Goal: Task Accomplishment & Management: Manage account settings

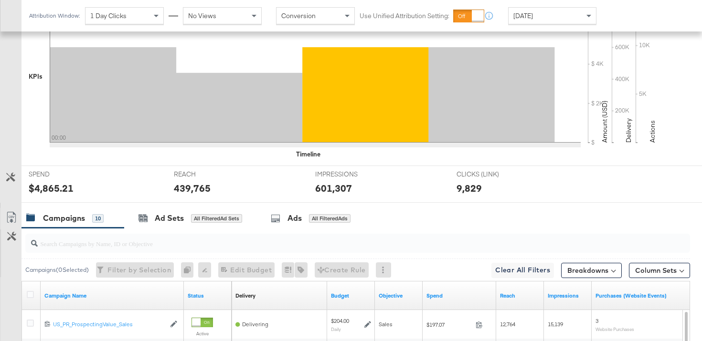
scroll to position [333, 0]
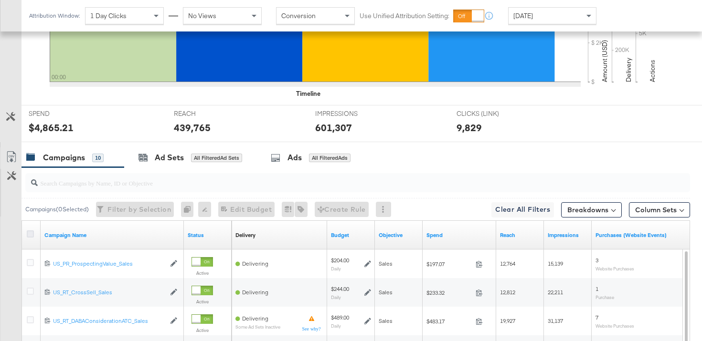
click at [31, 233] on icon at bounding box center [30, 234] width 7 height 7
click at [0, 0] on input "checkbox" at bounding box center [0, 0] width 0 height 0
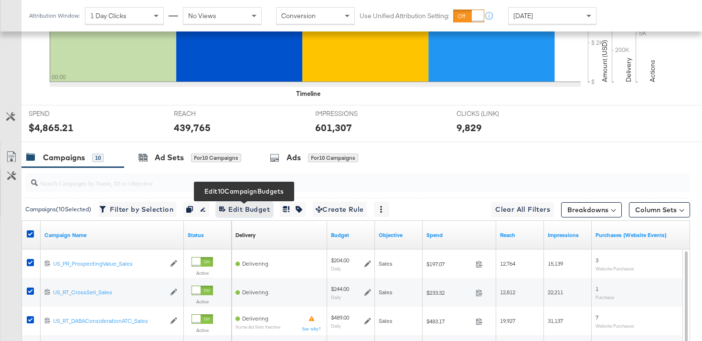
click at [241, 208] on span "Edit 10 Campaign Budgets Edit Budget" at bounding box center [244, 210] width 51 height 12
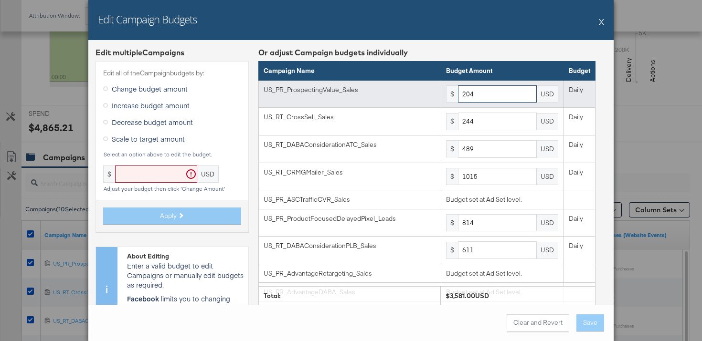
click at [483, 91] on input "204" at bounding box center [497, 94] width 79 height 18
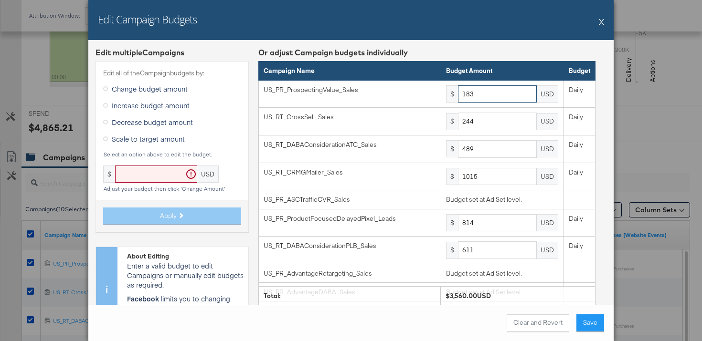
type input "183"
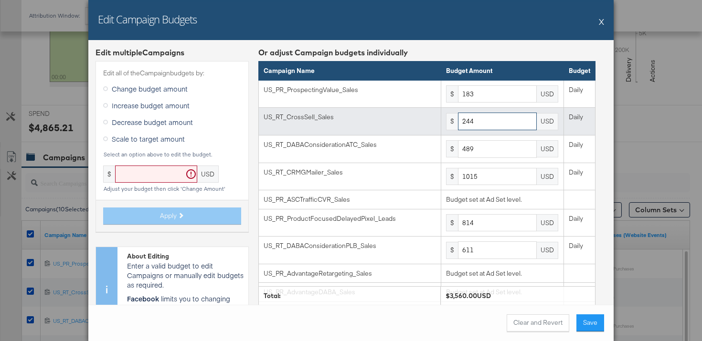
click at [485, 124] on input "244" at bounding box center [497, 122] width 79 height 18
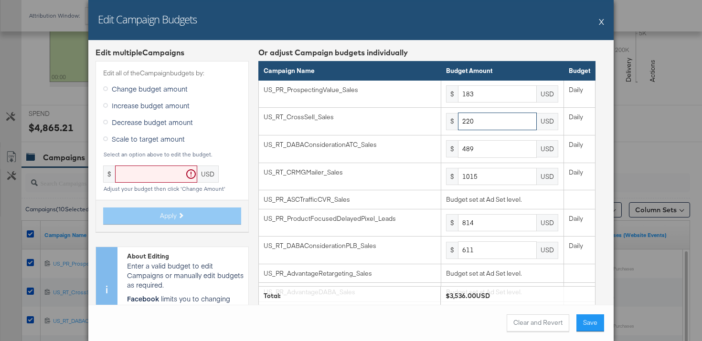
type input "220"
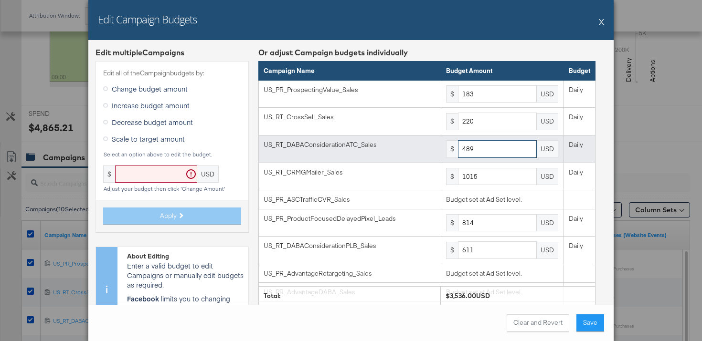
click at [483, 153] on input "489" at bounding box center [497, 149] width 79 height 18
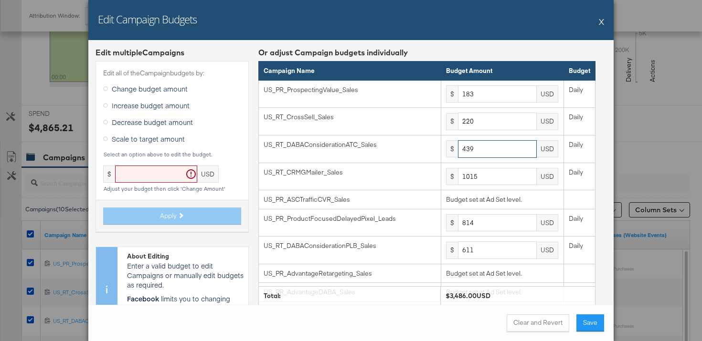
type input "439"
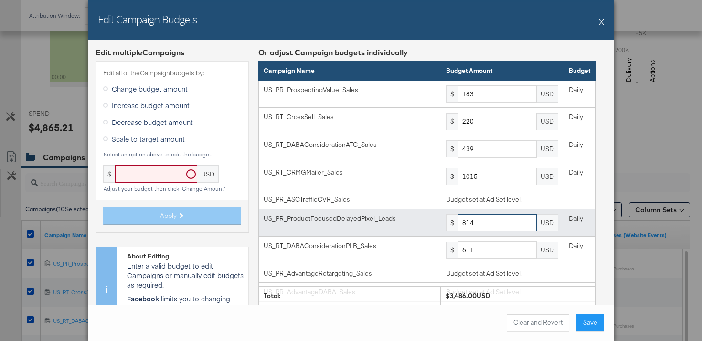
click at [507, 223] on input "814" at bounding box center [497, 223] width 79 height 18
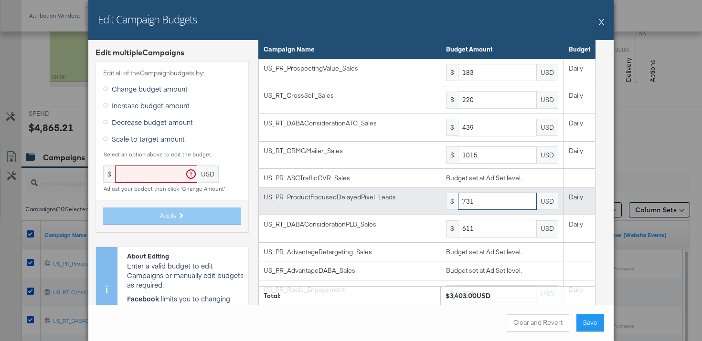
scroll to position [41, 0]
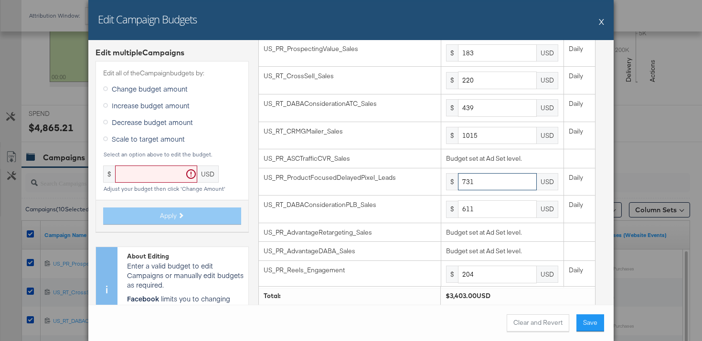
type input "731"
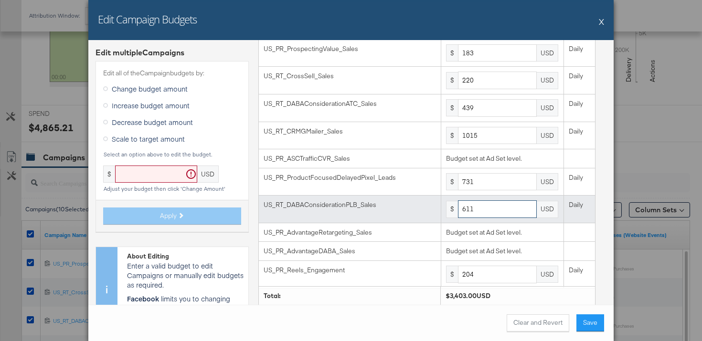
click at [485, 211] on input "611" at bounding box center [497, 210] width 79 height 18
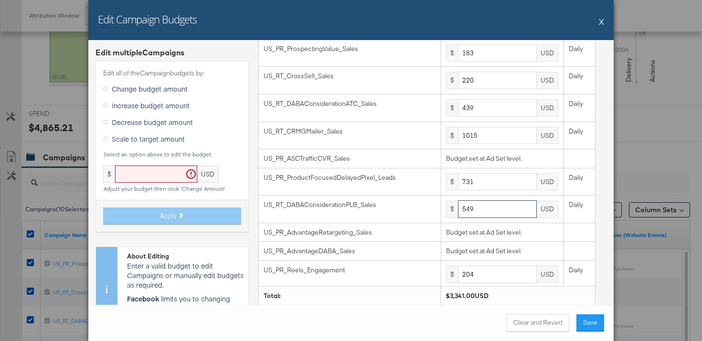
type input "549"
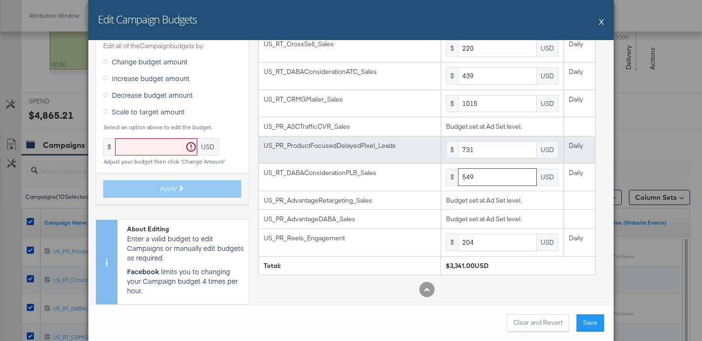
scroll to position [362, 0]
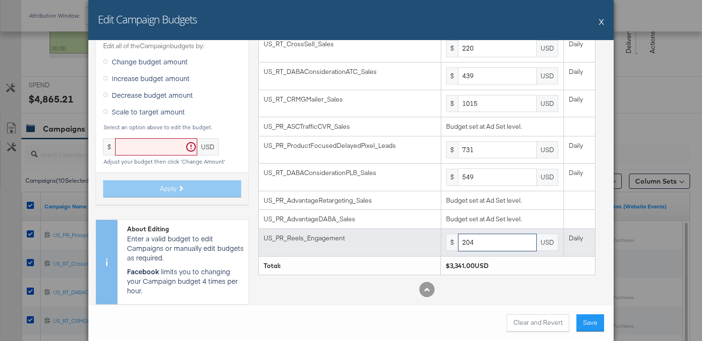
click at [499, 244] on input "204" at bounding box center [497, 243] width 79 height 18
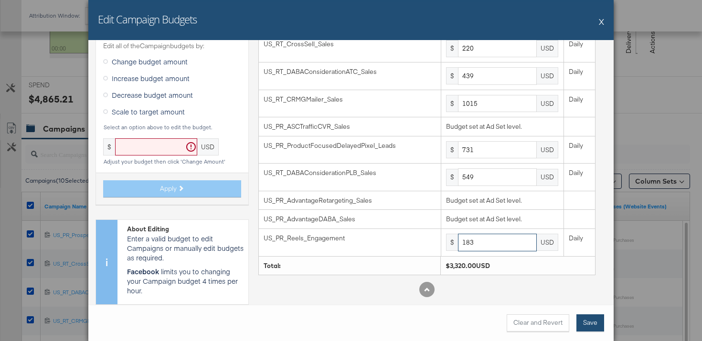
type input "183"
click at [602, 323] on button "Save" at bounding box center [590, 323] width 28 height 17
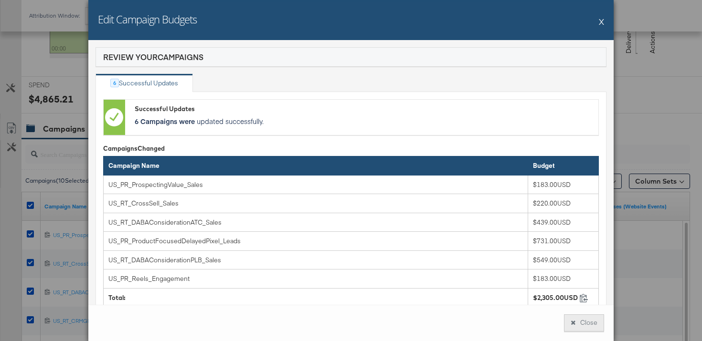
click at [580, 320] on button "Close" at bounding box center [584, 323] width 40 height 17
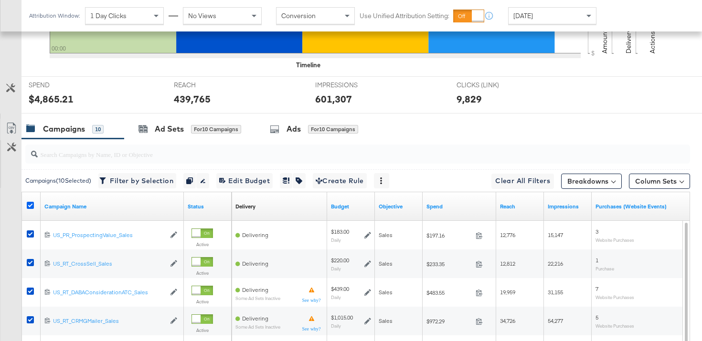
click at [31, 206] on icon at bounding box center [30, 205] width 7 height 7
click at [0, 0] on input "checkbox" at bounding box center [0, 0] width 0 height 0
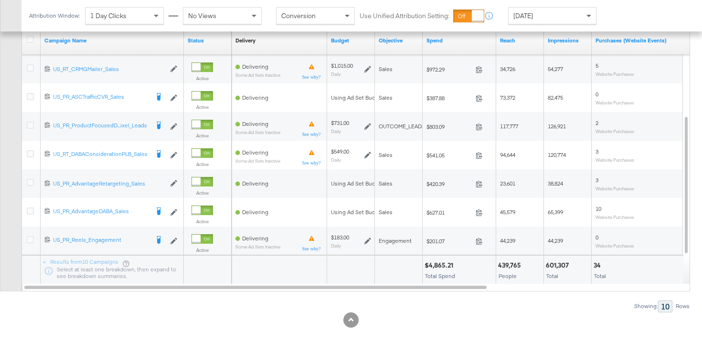
scroll to position [538, 0]
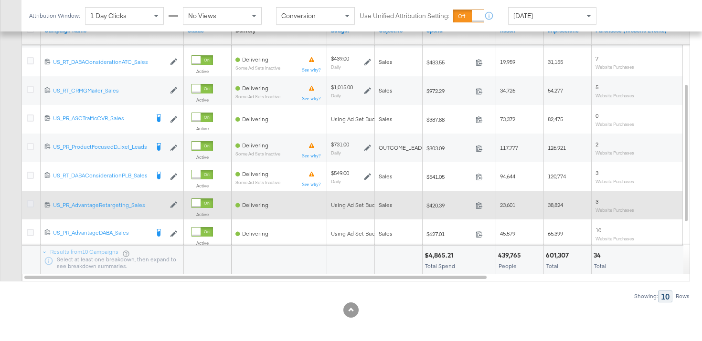
click at [31, 205] on icon at bounding box center [30, 204] width 7 height 7
click at [0, 0] on input "checkbox" at bounding box center [0, 0] width 0 height 0
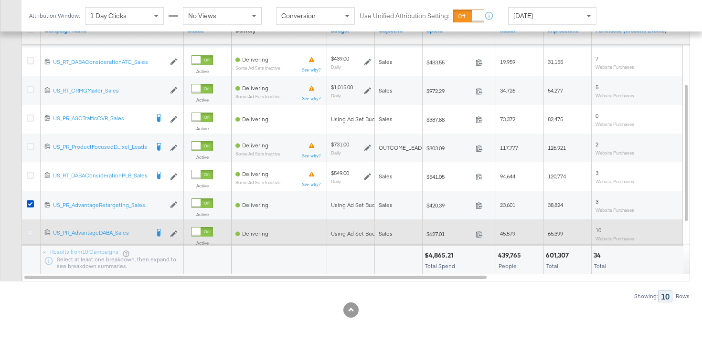
click at [32, 231] on icon at bounding box center [30, 232] width 7 height 7
click at [0, 0] on input "checkbox" at bounding box center [0, 0] width 0 height 0
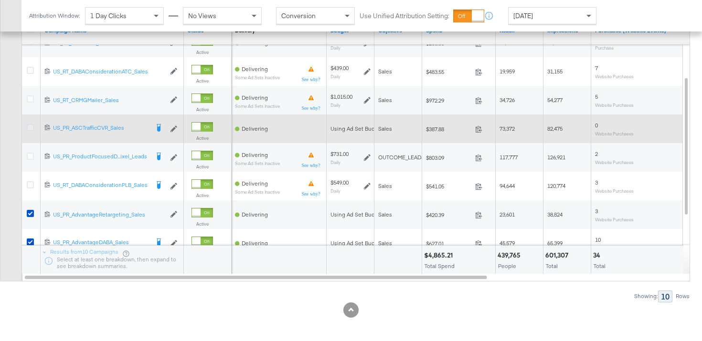
click at [30, 125] on icon at bounding box center [30, 127] width 7 height 7
click at [0, 0] on input "checkbox" at bounding box center [0, 0] width 0 height 0
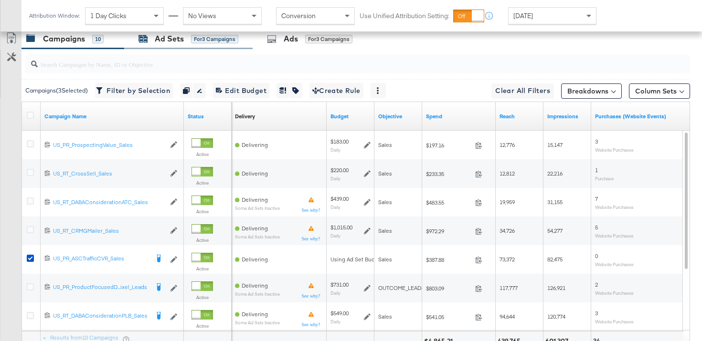
click at [180, 41] on div "Ad Sets" at bounding box center [169, 38] width 29 height 11
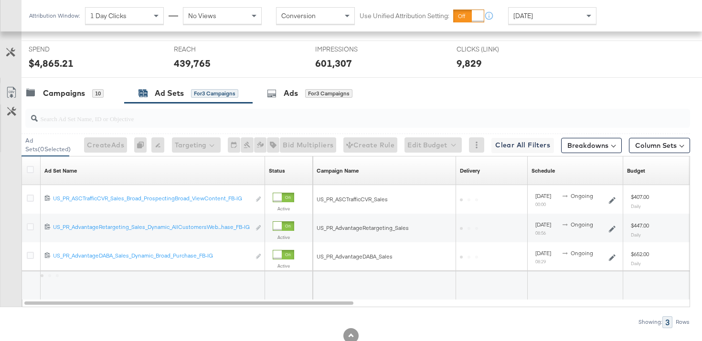
scroll to position [426, 0]
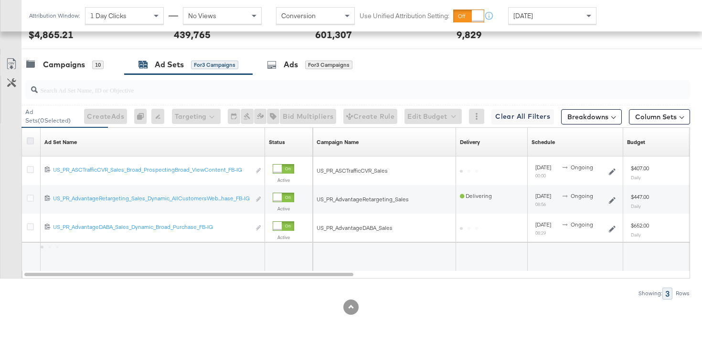
click at [30, 144] on icon at bounding box center [30, 141] width 7 height 7
click at [0, 0] on input "checkbox" at bounding box center [0, 0] width 0 height 0
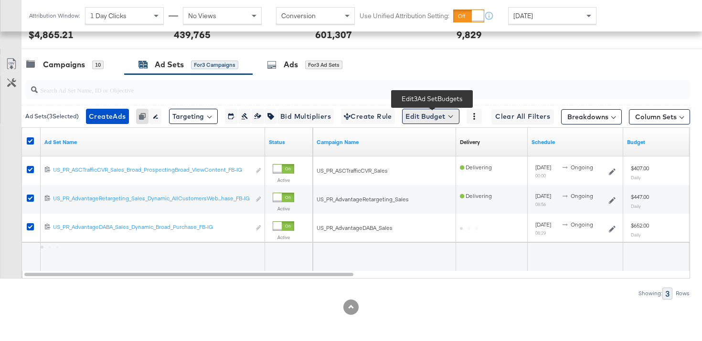
click at [445, 115] on button "Edit Budget" at bounding box center [430, 116] width 57 height 15
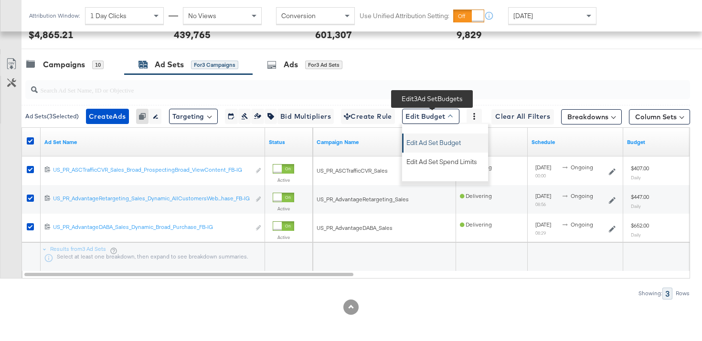
click at [447, 138] on span "Edit Ad Set Budget" at bounding box center [433, 141] width 54 height 12
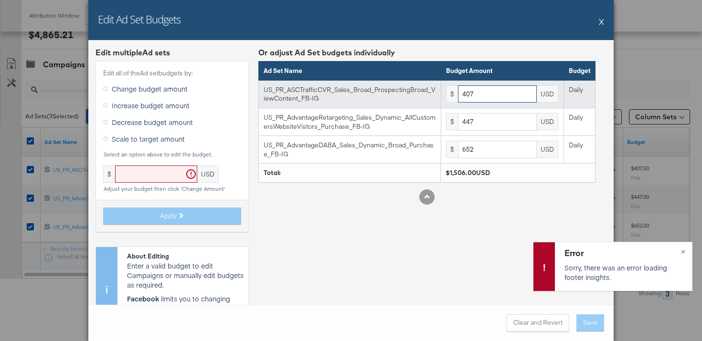
click at [499, 96] on input "407" at bounding box center [497, 94] width 79 height 18
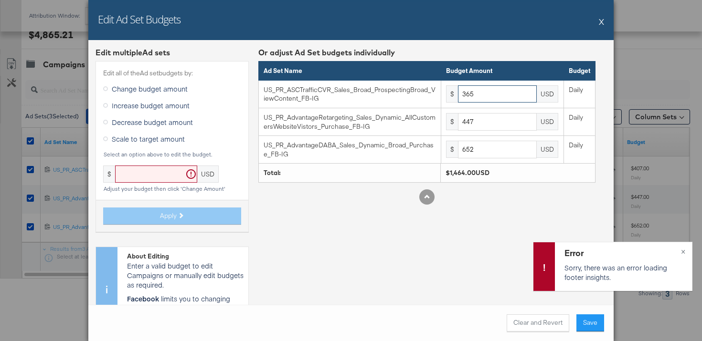
type input "365"
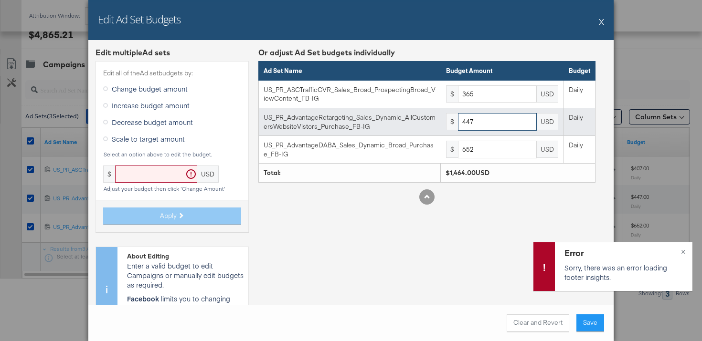
click at [481, 127] on input "447" at bounding box center [497, 122] width 79 height 18
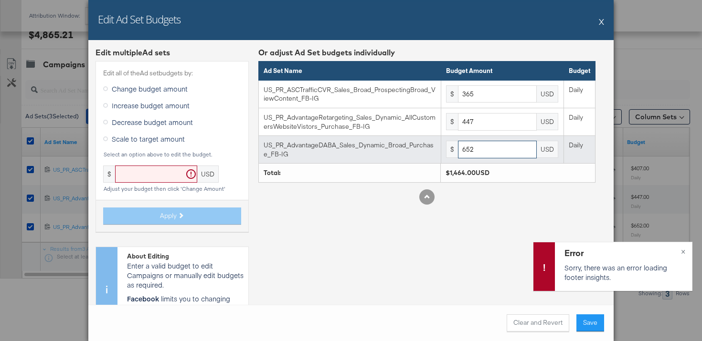
click at [485, 152] on input "652" at bounding box center [497, 150] width 79 height 18
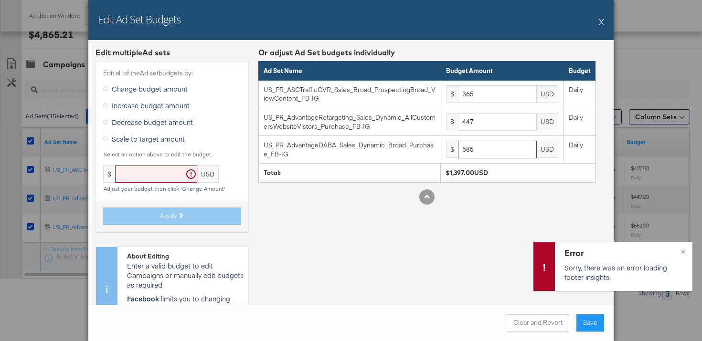
type input "585"
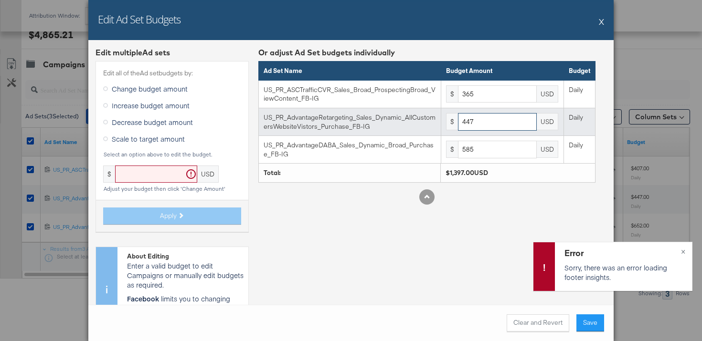
click at [485, 121] on input "447" at bounding box center [497, 122] width 79 height 18
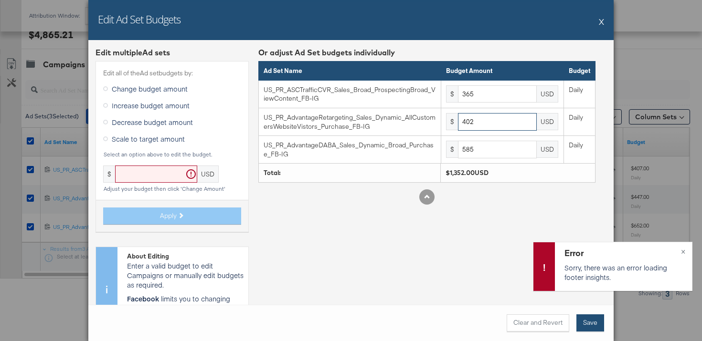
type input "402"
click at [596, 319] on button "Save" at bounding box center [590, 323] width 28 height 17
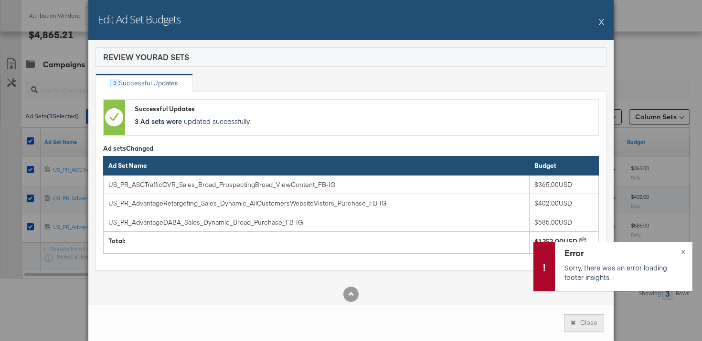
click at [599, 329] on button "Close" at bounding box center [584, 323] width 40 height 17
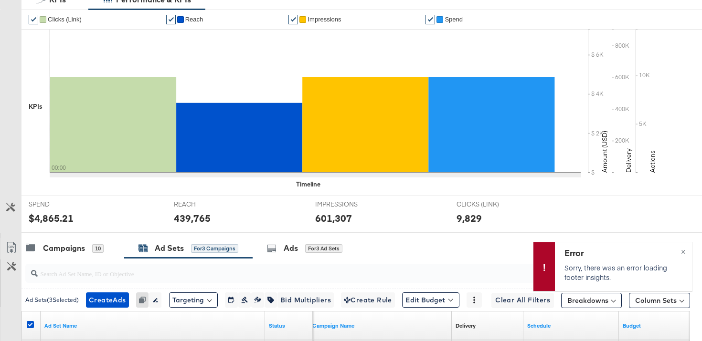
scroll to position [0, 0]
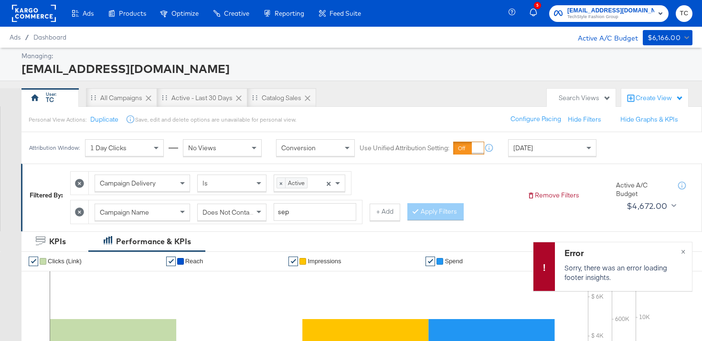
click at [599, 11] on span "social@us.loccitane.com" at bounding box center [610, 11] width 87 height 10
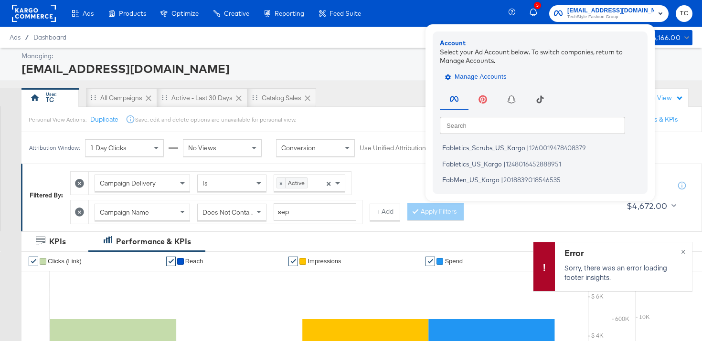
click at [500, 77] on span "Manage Accounts" at bounding box center [477, 77] width 60 height 11
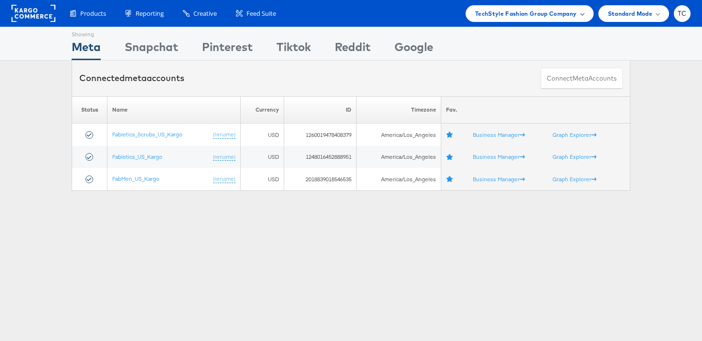
click at [542, 12] on span "TechStyle Fashion Group Company" at bounding box center [526, 14] width 102 height 10
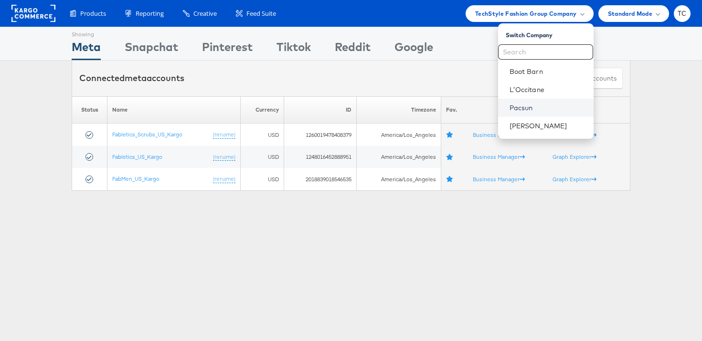
click at [534, 104] on link "Pacsun" at bounding box center [548, 108] width 76 height 10
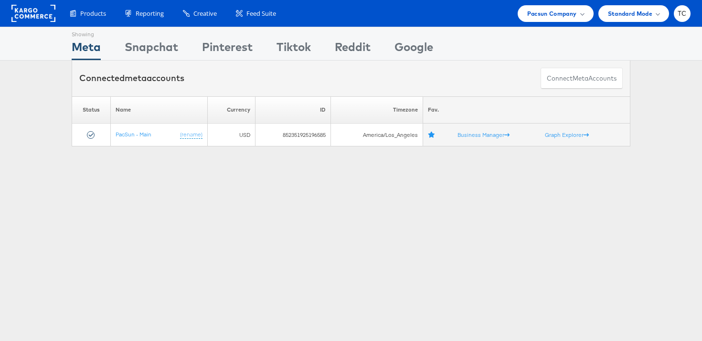
click at [362, 181] on div "Showing Meta Showing Snapchat Showing Pinterest Showing Tiktok Showing Reddit S…" at bounding box center [351, 266] width 702 height 478
click at [207, 213] on div "Showing Meta Showing Snapchat Showing Pinterest Showing Tiktok Showing Reddit S…" at bounding box center [351, 266] width 702 height 478
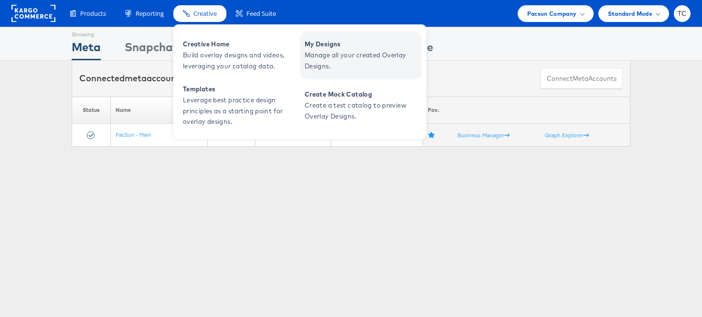
click at [323, 46] on span "My Designs" at bounding box center [362, 44] width 115 height 11
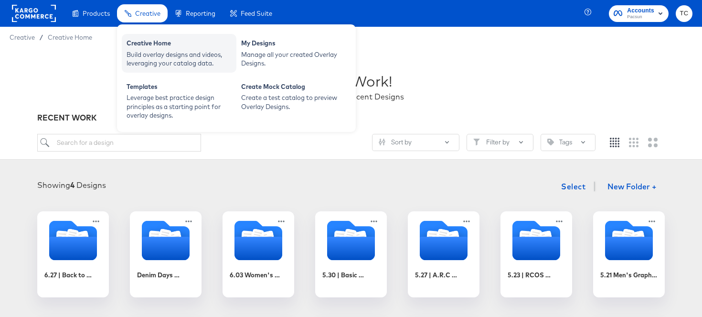
click at [168, 49] on div "Creative Home" at bounding box center [179, 44] width 105 height 11
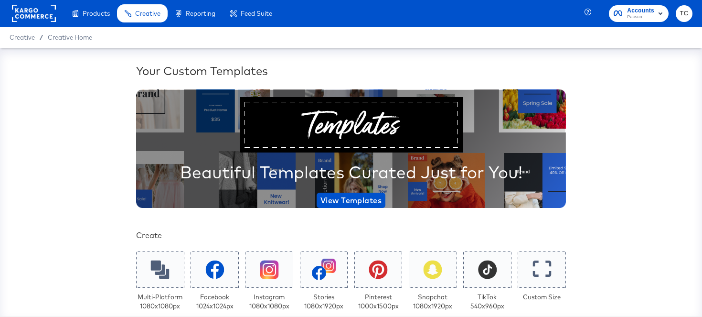
scroll to position [157, 0]
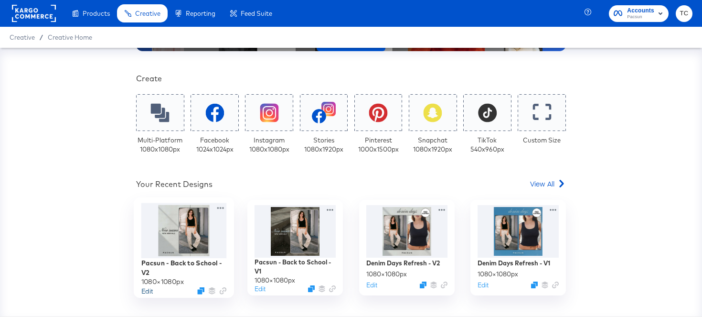
click at [150, 289] on button "Edit" at bounding box center [146, 290] width 11 height 9
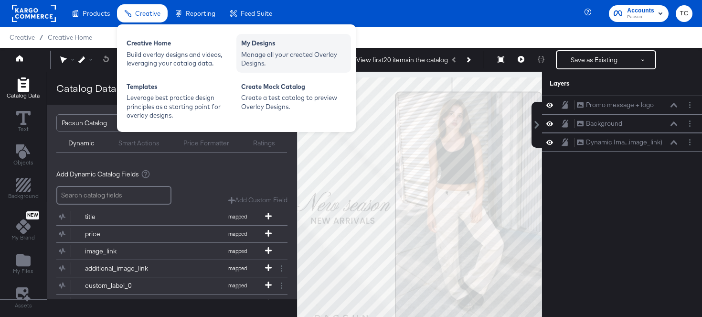
click at [257, 52] on div "Manage all your created Overlay Designs." at bounding box center [293, 59] width 105 height 18
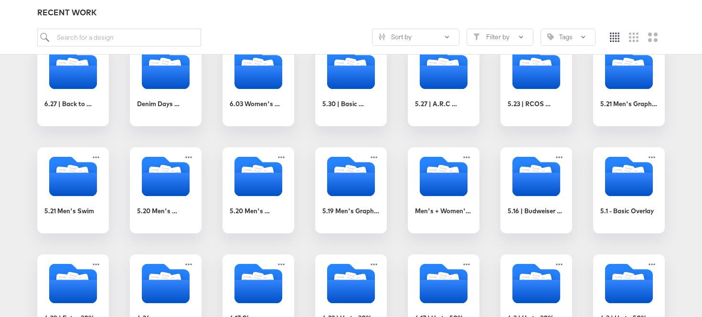
scroll to position [102, 0]
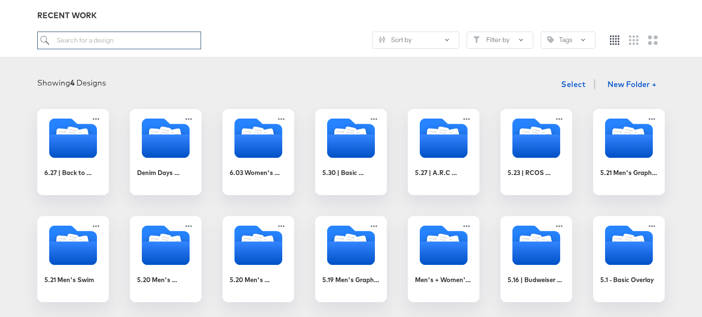
click at [97, 45] on input "search" at bounding box center [119, 41] width 164 height 18
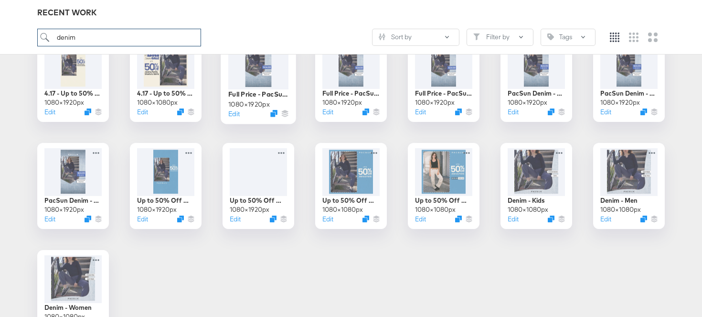
scroll to position [298, 0]
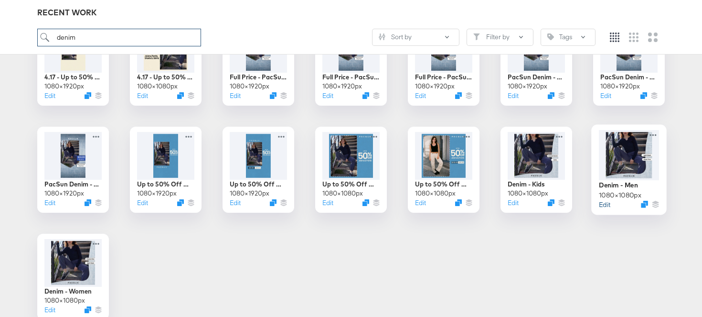
type input "denim"
click at [604, 205] on button "Edit" at bounding box center [604, 204] width 11 height 9
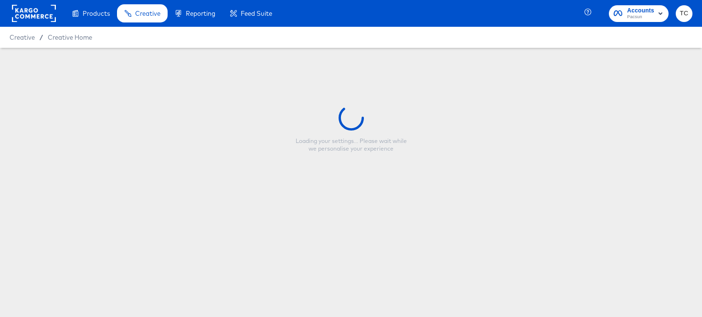
type input "Denim - Men"
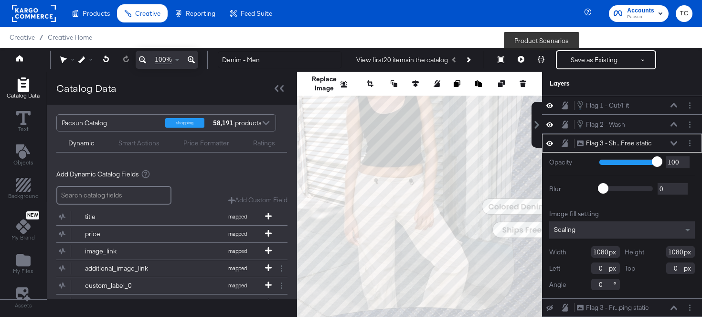
click at [540, 61] on icon at bounding box center [541, 59] width 7 height 7
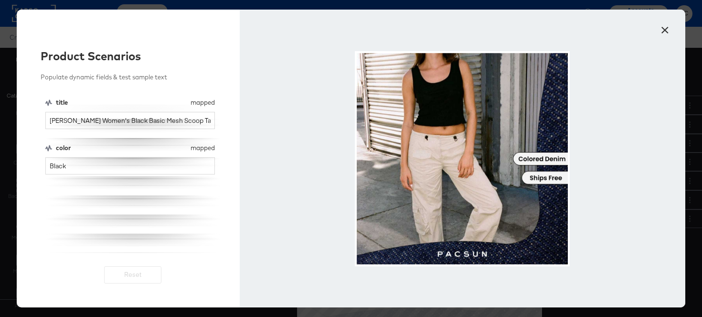
click at [663, 26] on button "×" at bounding box center [664, 27] width 17 height 17
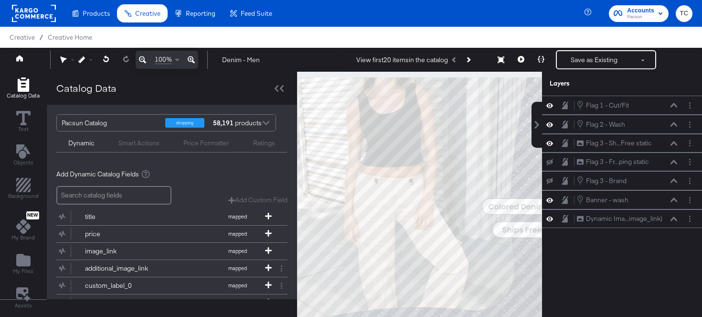
click at [145, 60] on icon at bounding box center [142, 59] width 7 height 11
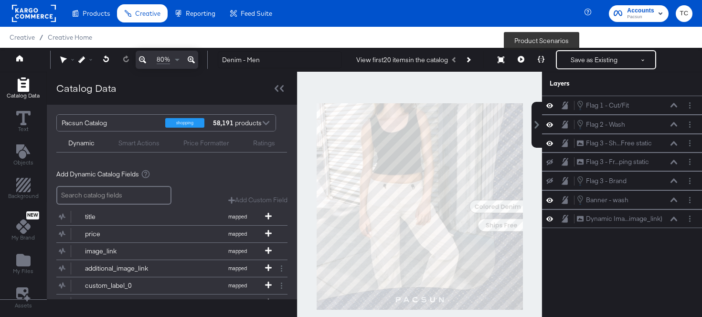
click at [542, 58] on icon at bounding box center [541, 59] width 7 height 7
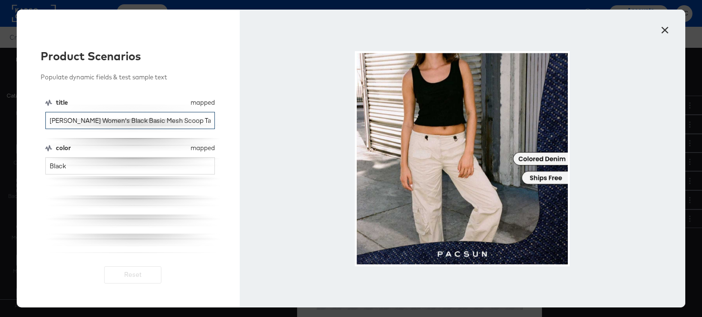
click at [141, 123] on input "John Galt Women's Black Basic Mesh Scoop Tank Top" at bounding box center [130, 121] width 170 height 18
type input "John Galt Women's Bla Mesh Scoop Tank Top"
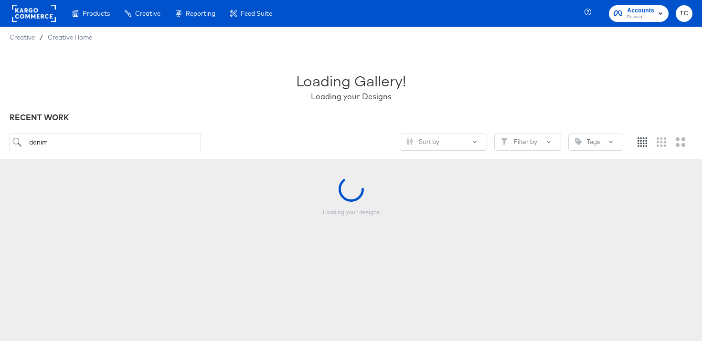
scroll to position [298, 0]
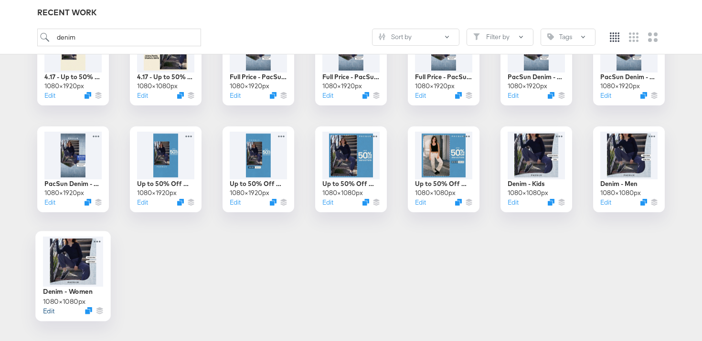
click at [49, 310] on button "Edit" at bounding box center [48, 311] width 11 height 9
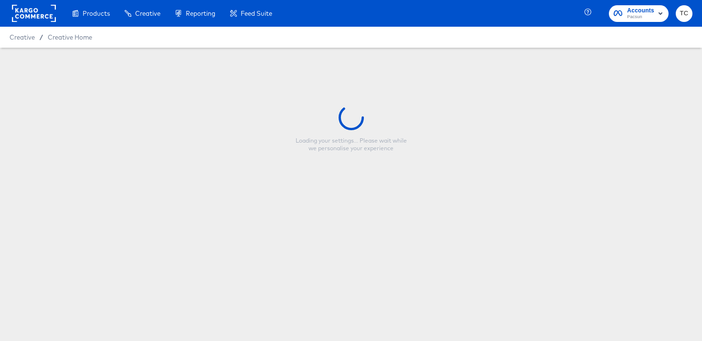
type input "Denim - Women"
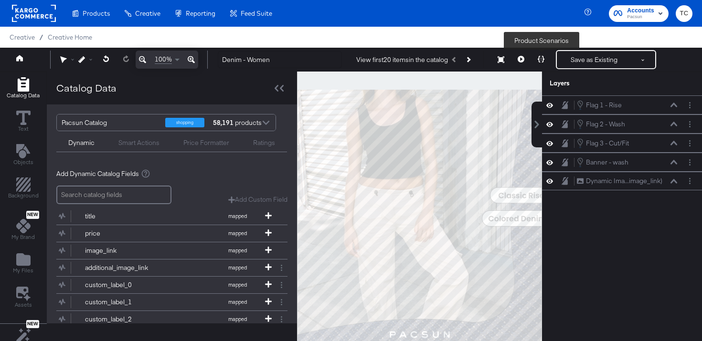
click at [539, 59] on icon at bounding box center [541, 59] width 7 height 7
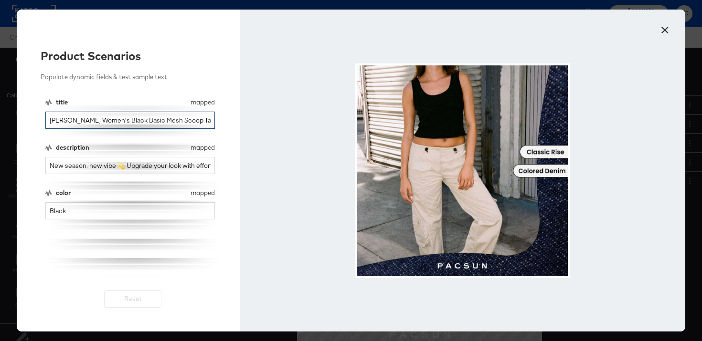
click at [153, 121] on input "[PERSON_NAME] Women's Black Basic Mesh Scoop Tank Top" at bounding box center [130, 121] width 170 height 18
type input "casey low rise"
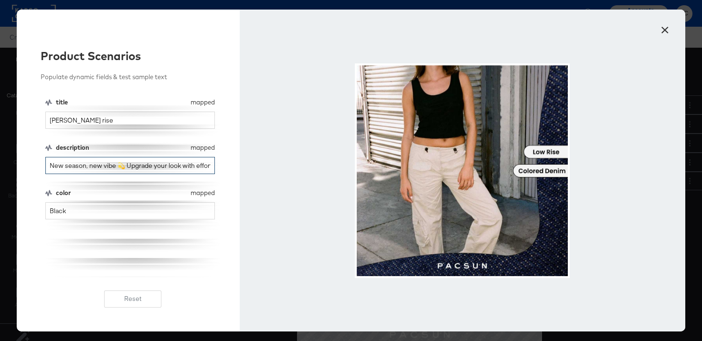
click at [144, 168] on input "New season, new vibe 💫 Upgrade your look with effortless edge 😎" at bounding box center [130, 166] width 170 height 18
click at [137, 212] on input "Black" at bounding box center [130, 211] width 170 height 18
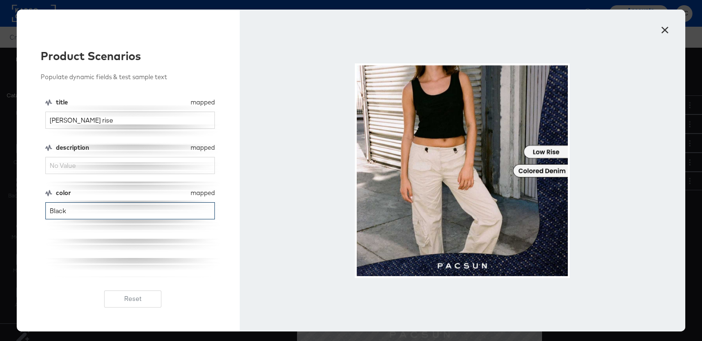
click at [137, 212] on input "Black" at bounding box center [130, 211] width 170 height 18
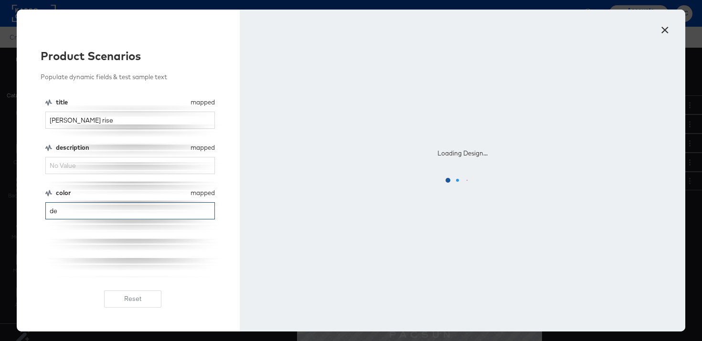
type input "d"
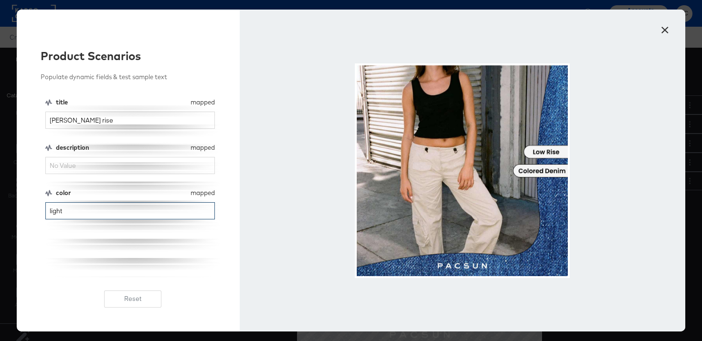
type input "light"
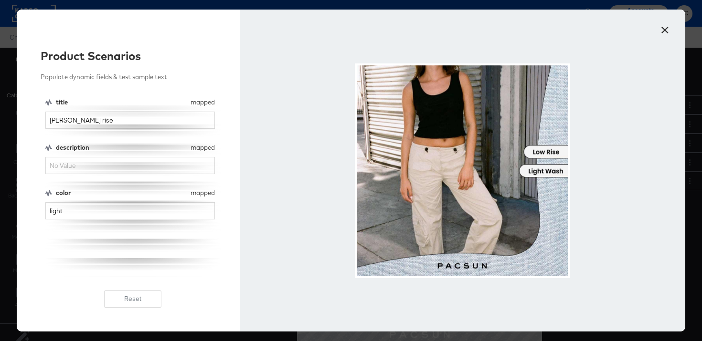
click at [664, 28] on button "×" at bounding box center [664, 27] width 17 height 17
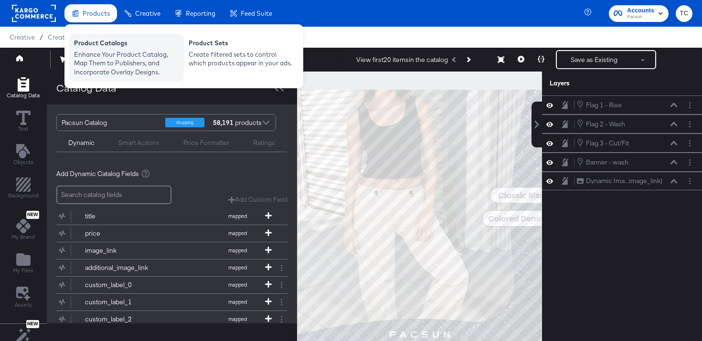
click at [115, 47] on div "Product Catalogs" at bounding box center [126, 44] width 105 height 11
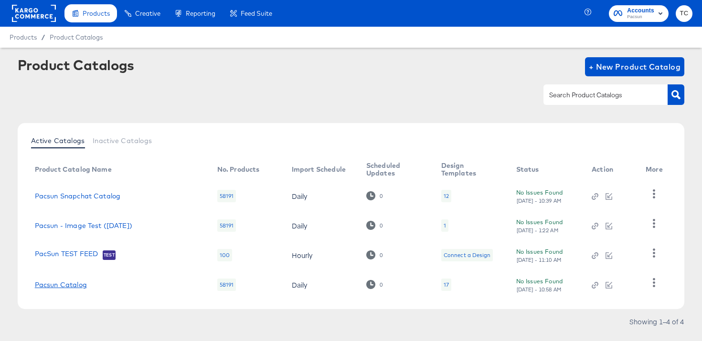
click at [86, 284] on link "Pacsun Catalog" at bounding box center [61, 285] width 52 height 8
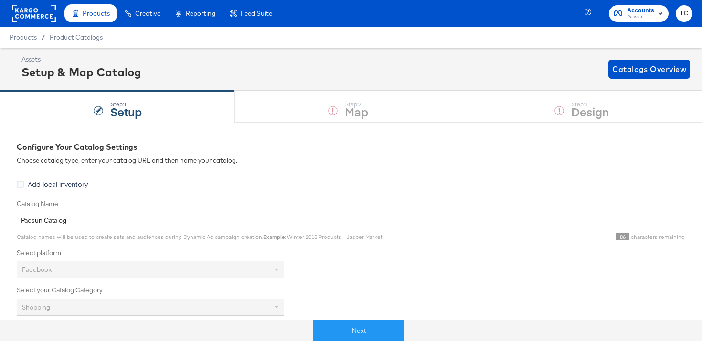
click at [418, 108] on div "Step: 1 Setup Step: 2 Map Step: 3 Design" at bounding box center [351, 107] width 702 height 32
click at [541, 111] on div "Step: 1 Setup Step: 2 Map Step: 3 Design" at bounding box center [351, 107] width 702 height 32
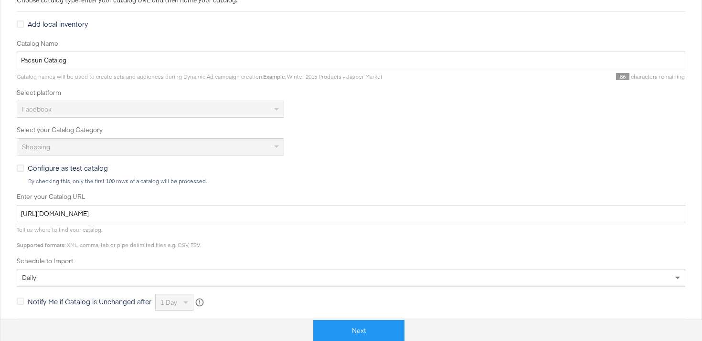
scroll to position [299, 0]
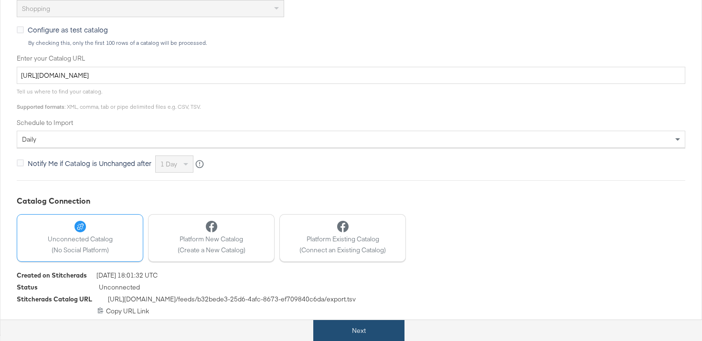
click at [373, 333] on button "Next" at bounding box center [358, 330] width 91 height 21
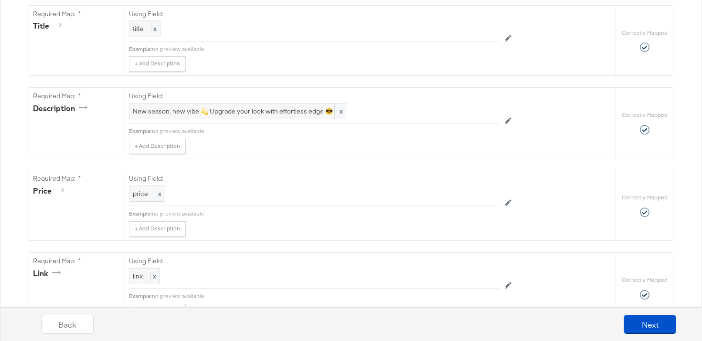
scroll to position [0, 0]
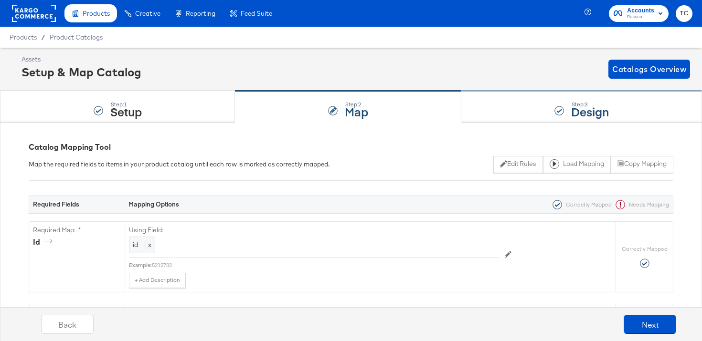
click at [488, 105] on div "Step: 3 Design" at bounding box center [581, 107] width 241 height 32
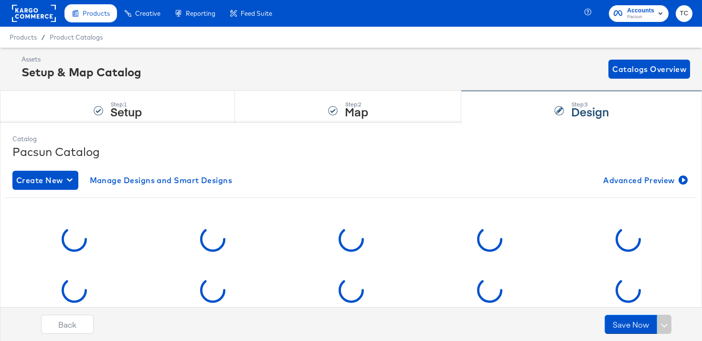
click at [498, 106] on div "Step: 3 Design" at bounding box center [581, 107] width 241 height 32
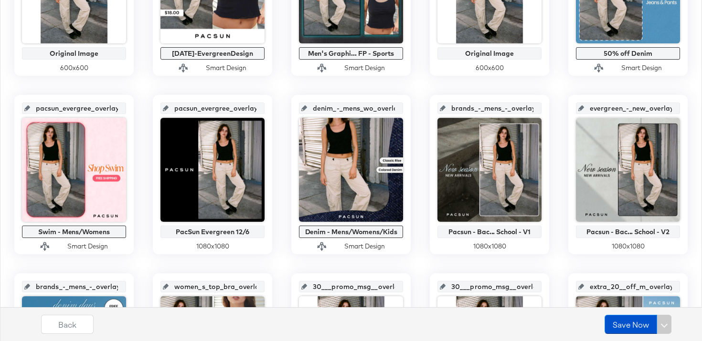
scroll to position [320, 0]
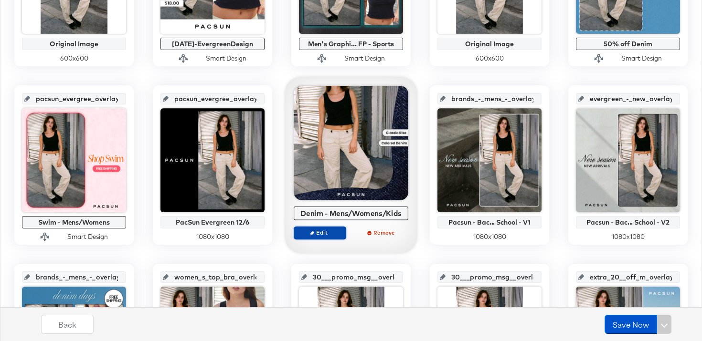
click at [338, 234] on span "Edit" at bounding box center [320, 232] width 44 height 7
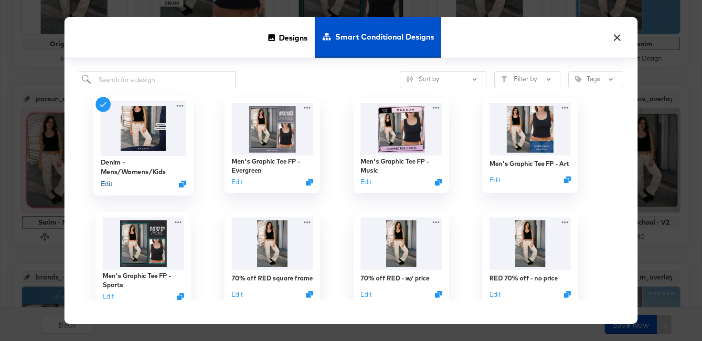
click at [110, 186] on button "Edit" at bounding box center [106, 184] width 11 height 9
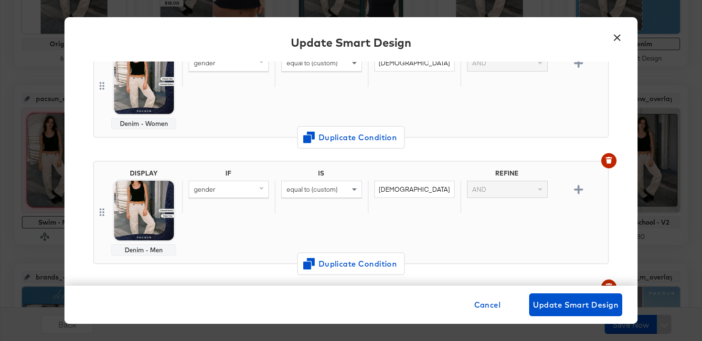
scroll to position [35, 0]
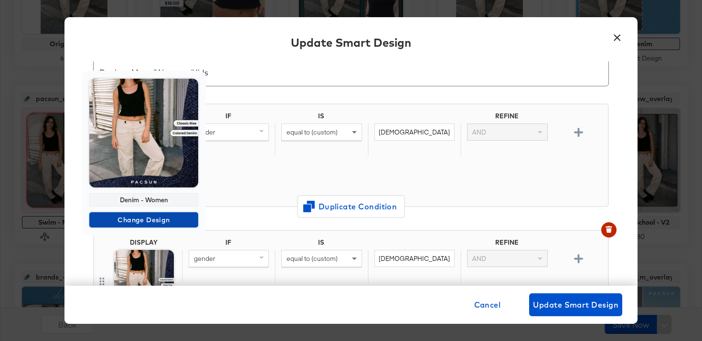
click at [153, 218] on span "Change Design" at bounding box center [143, 220] width 101 height 12
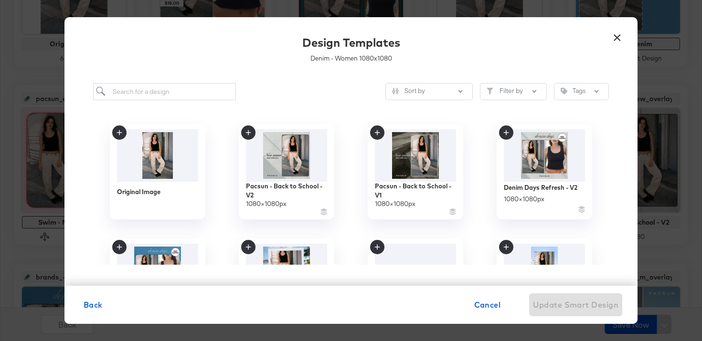
click at [618, 33] on button "×" at bounding box center [616, 35] width 17 height 17
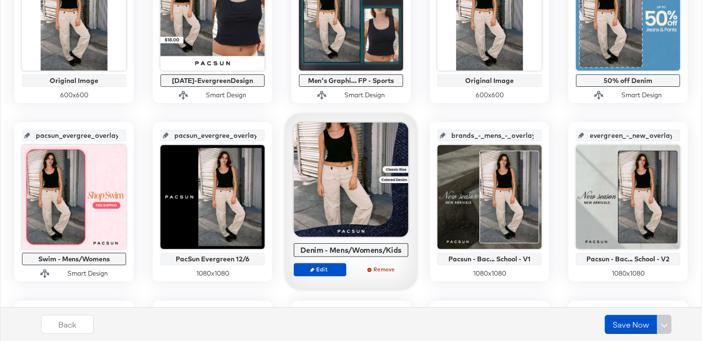
scroll to position [286, 0]
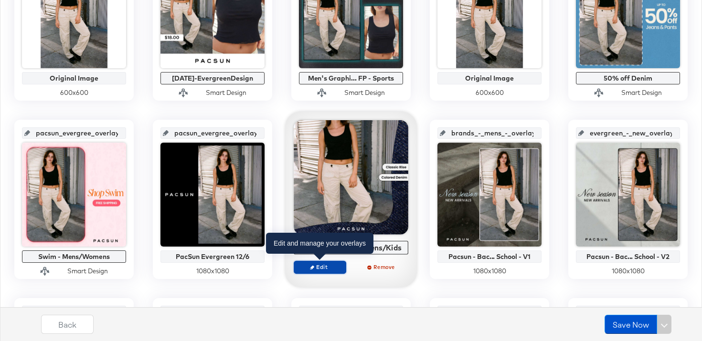
click at [319, 271] on button "Edit" at bounding box center [320, 267] width 53 height 13
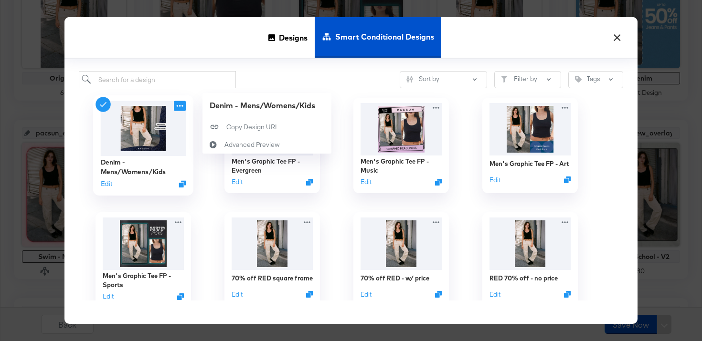
click at [179, 105] on icon at bounding box center [180, 106] width 12 height 10
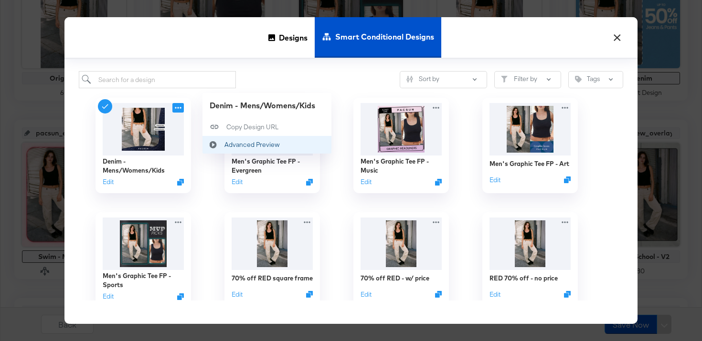
click at [224, 145] on div "Advanced Preview Advanced Preview" at bounding box center [224, 145] width 0 height 0
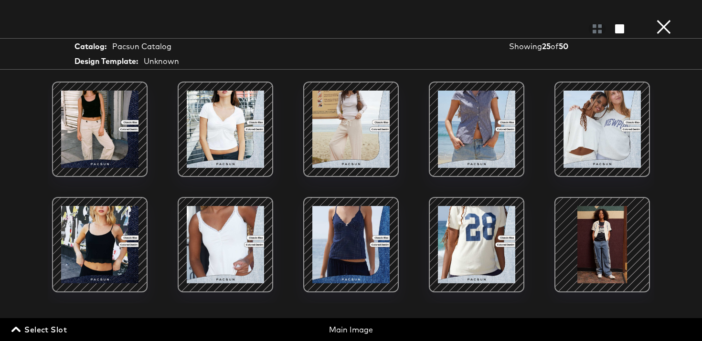
click at [604, 36] on div "Gallery View" at bounding box center [351, 28] width 702 height 19
click at [604, 32] on div at bounding box center [597, 29] width 17 height 10
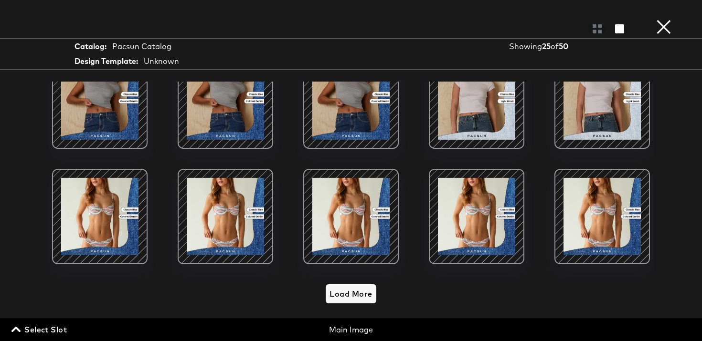
scroll to position [307, 0]
click at [362, 293] on span "Load More" at bounding box center [351, 293] width 43 height 13
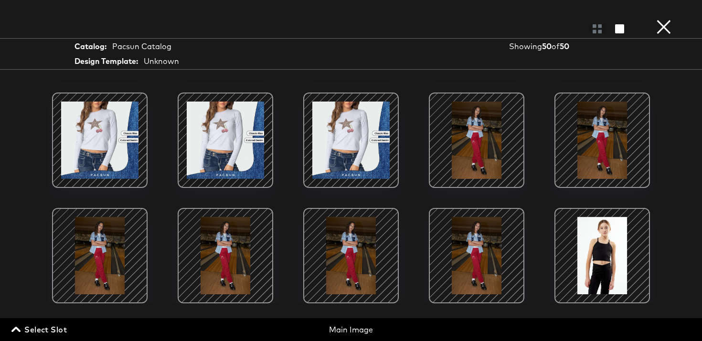
scroll to position [649, 0]
click at [127, 42] on div "Pacsun Catalog" at bounding box center [141, 46] width 59 height 11
click at [663, 19] on button "×" at bounding box center [663, 9] width 19 height 19
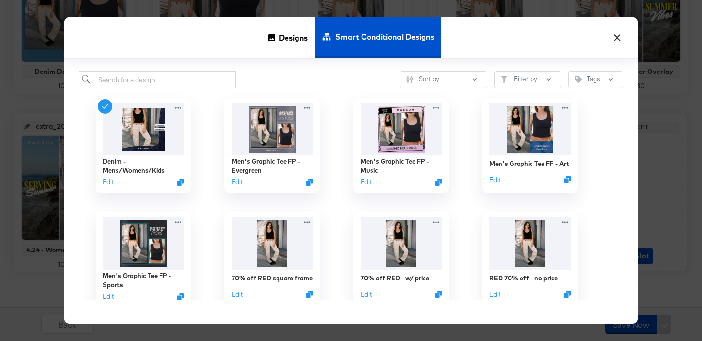
click at [620, 37] on button "×" at bounding box center [616, 35] width 17 height 17
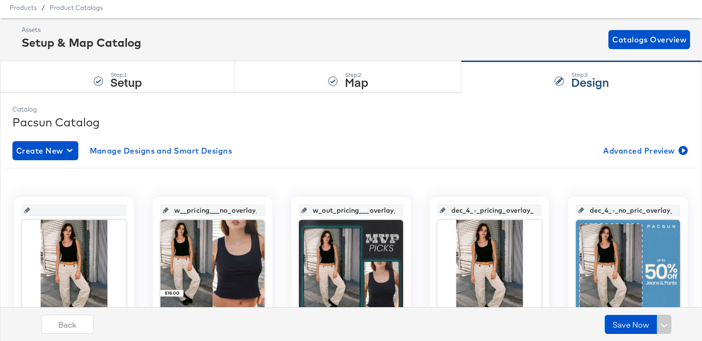
scroll to position [0, 0]
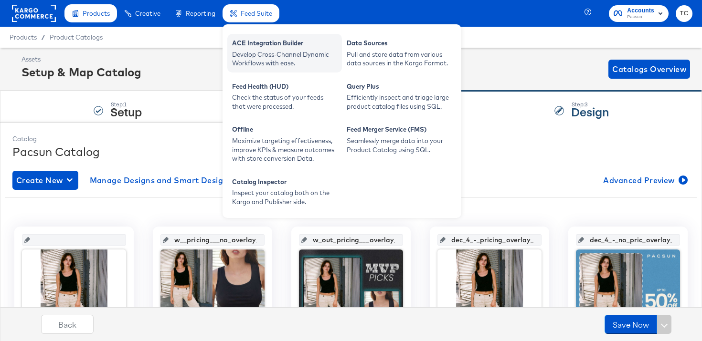
click at [270, 48] on div "ACE Integration Builder" at bounding box center [284, 44] width 105 height 11
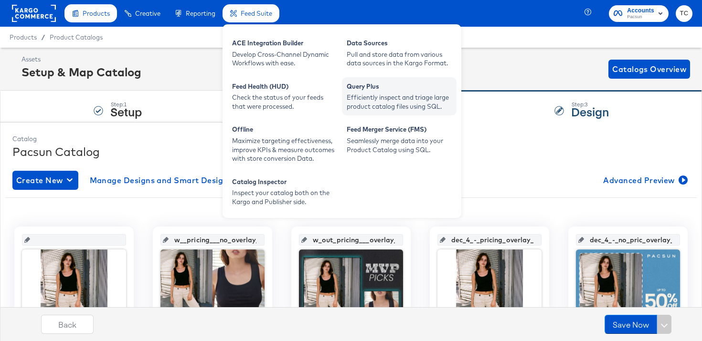
click at [365, 88] on div "Query Plus" at bounding box center [399, 87] width 105 height 11
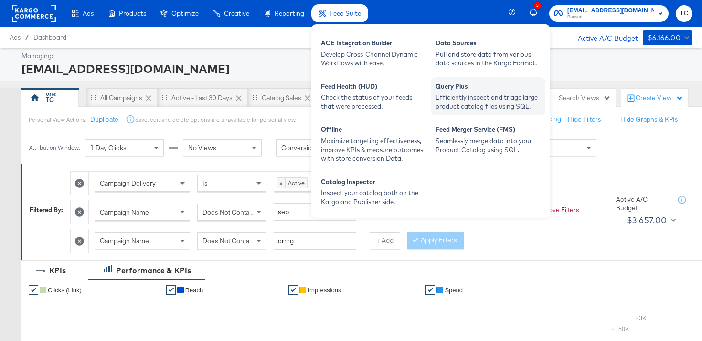
click at [465, 97] on div "Efficiently inspect and triage large product catalog files using SQL." at bounding box center [488, 102] width 105 height 18
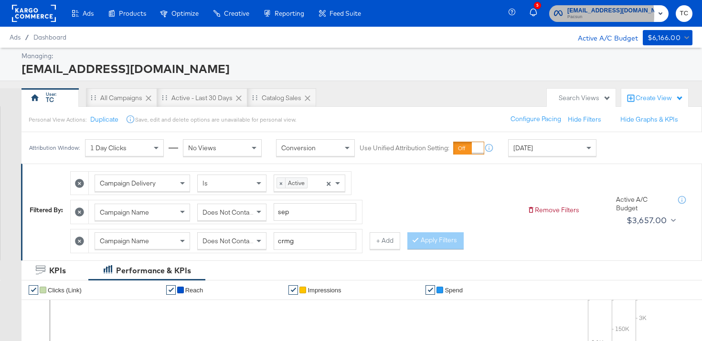
click at [597, 15] on span "Pacsun" at bounding box center [610, 17] width 87 height 8
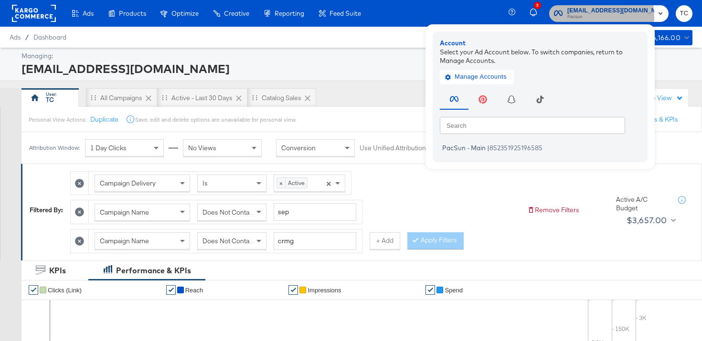
click at [600, 16] on span "Pacsun" at bounding box center [610, 17] width 87 height 8
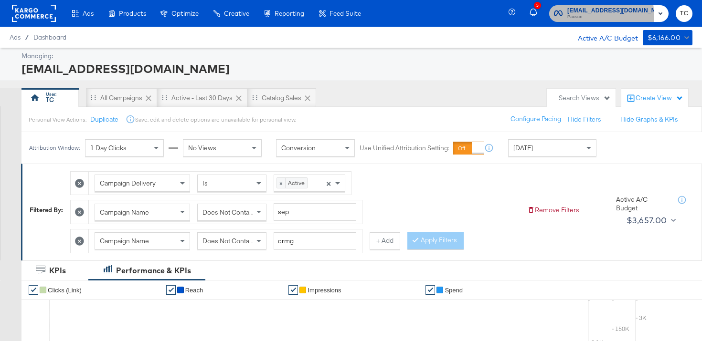
click at [600, 16] on span "Pacsun" at bounding box center [610, 17] width 87 height 8
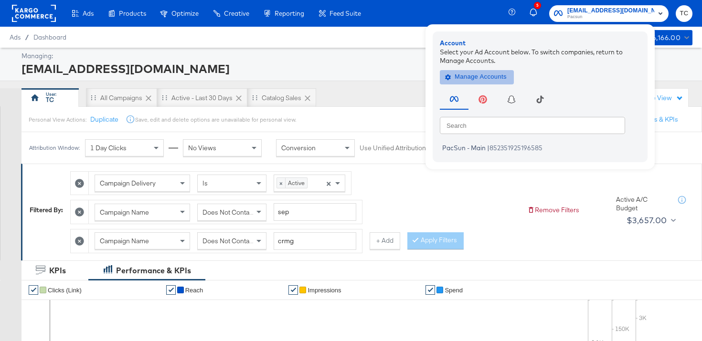
click at [499, 73] on span "Manage Accounts" at bounding box center [477, 77] width 60 height 11
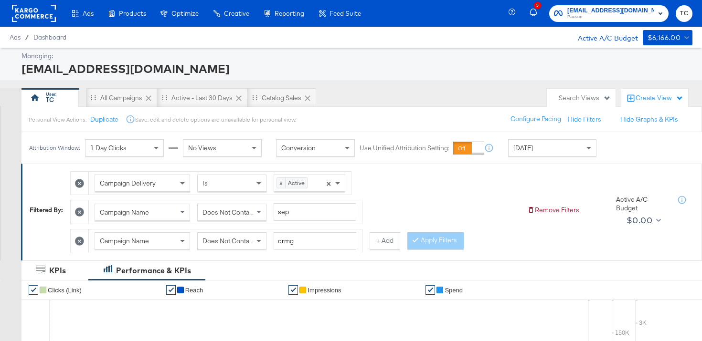
click at [581, 11] on span "[EMAIL_ADDRESS][DOMAIN_NAME] Pacsun" at bounding box center [609, 13] width 110 height 15
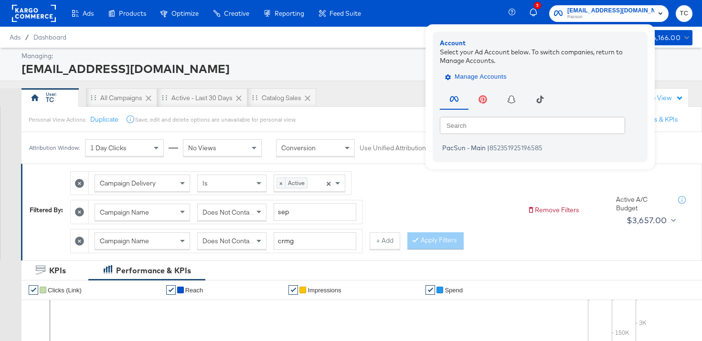
click at [499, 73] on span "Manage Accounts" at bounding box center [477, 77] width 60 height 11
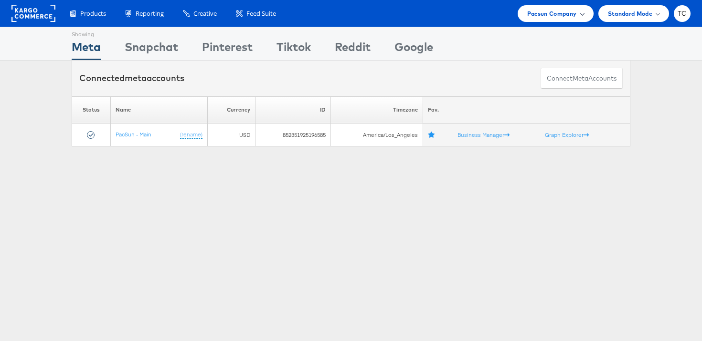
click at [554, 14] on span "Pacsun Company" at bounding box center [552, 14] width 50 height 10
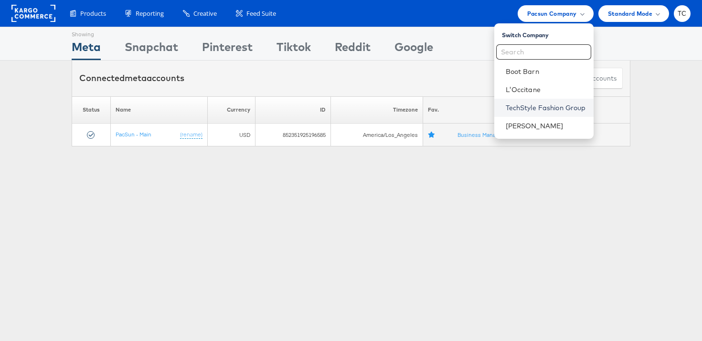
click at [518, 111] on link "TechStyle Fashion Group" at bounding box center [546, 108] width 80 height 10
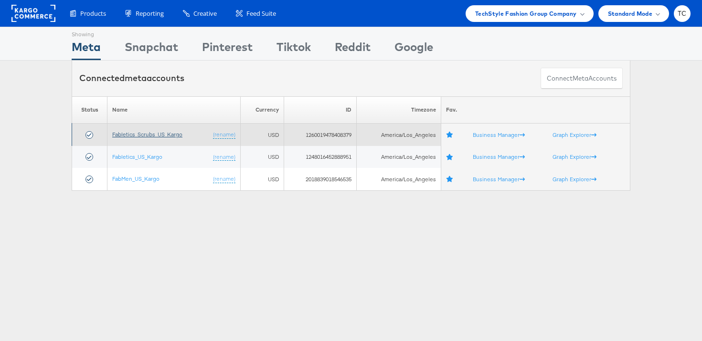
click at [155, 133] on link "Fabletics_Scrubs_US_Kargo" at bounding box center [147, 134] width 70 height 7
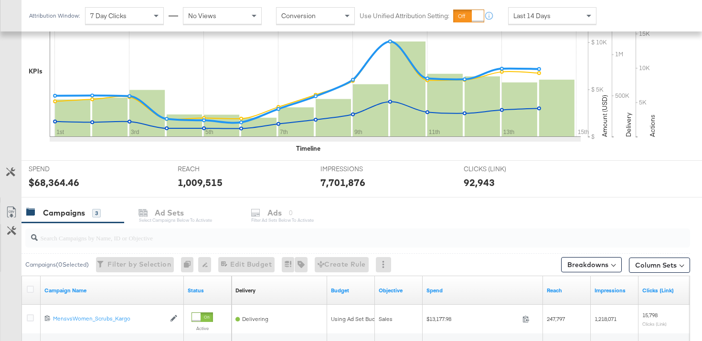
scroll to position [316, 0]
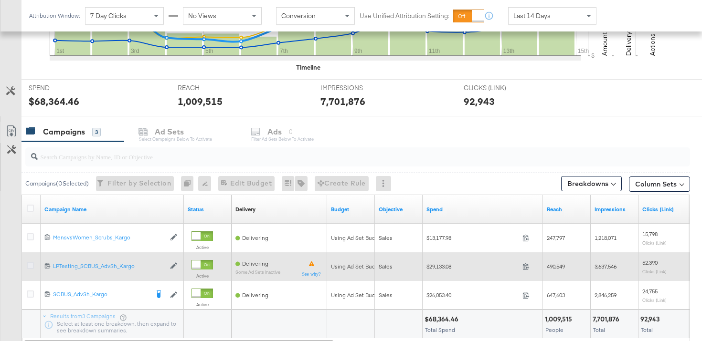
click at [32, 267] on icon at bounding box center [30, 265] width 7 height 7
click at [0, 0] on input "checkbox" at bounding box center [0, 0] width 0 height 0
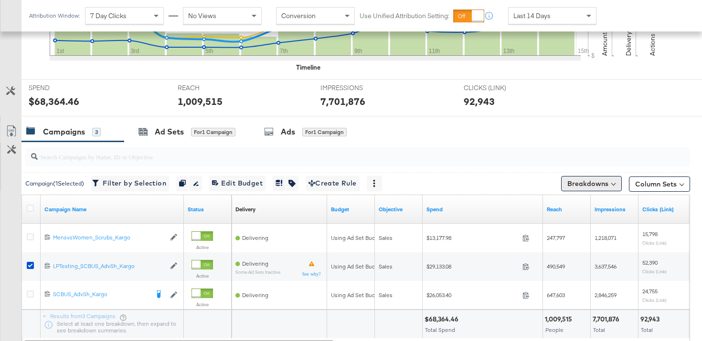
click at [593, 186] on button "Breakdowns" at bounding box center [591, 183] width 61 height 15
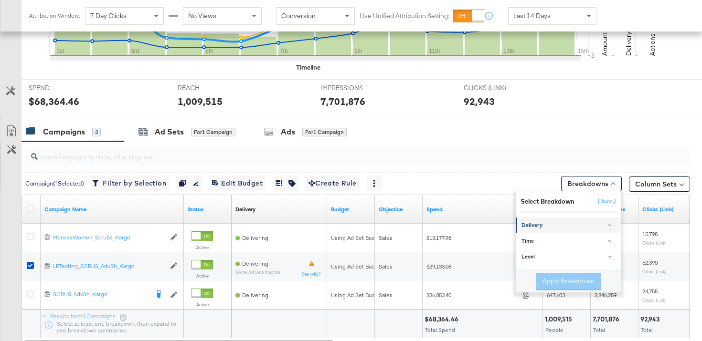
click at [583, 224] on div "Delivery" at bounding box center [568, 226] width 95 height 8
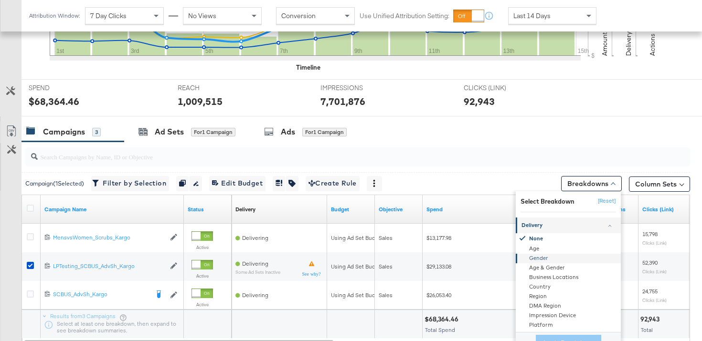
click at [571, 258] on div "Gender" at bounding box center [569, 259] width 104 height 10
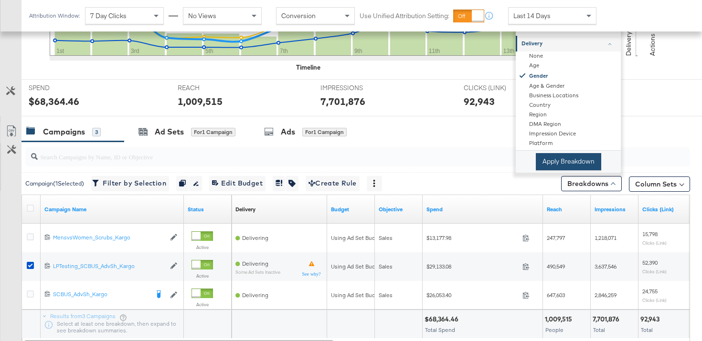
click at [567, 164] on button "Apply Breakdown" at bounding box center [568, 161] width 65 height 17
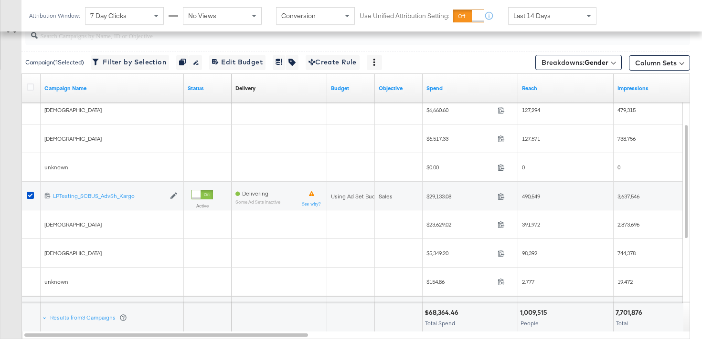
scroll to position [0, 0]
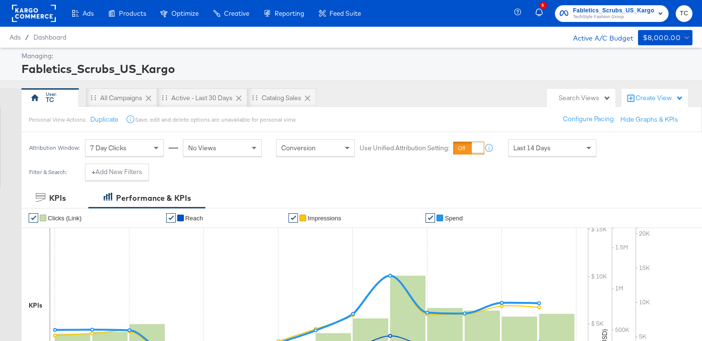
click at [591, 11] on span "Fabletics_Scrubs_US_Kargo" at bounding box center [613, 11] width 81 height 10
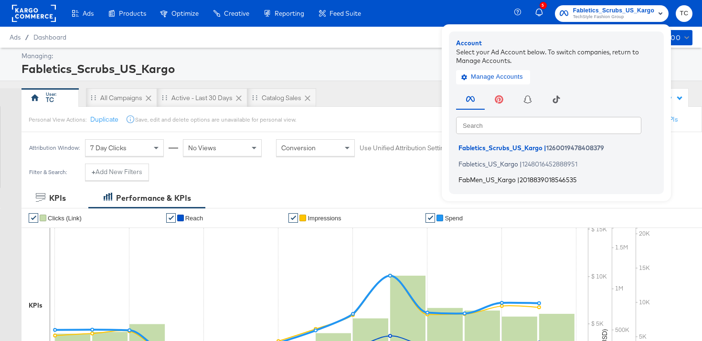
click at [510, 180] on span "FabMen_US_Kargo" at bounding box center [486, 180] width 57 height 8
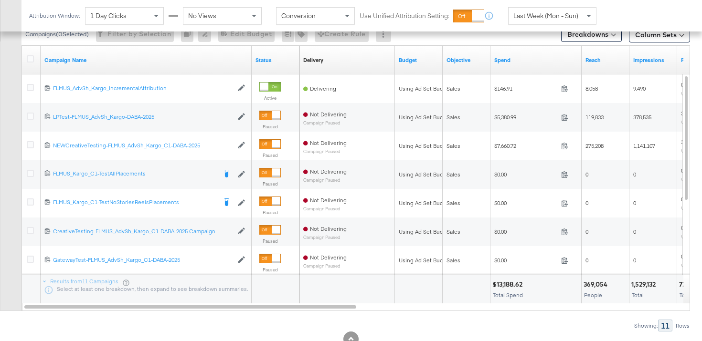
scroll to position [463, 0]
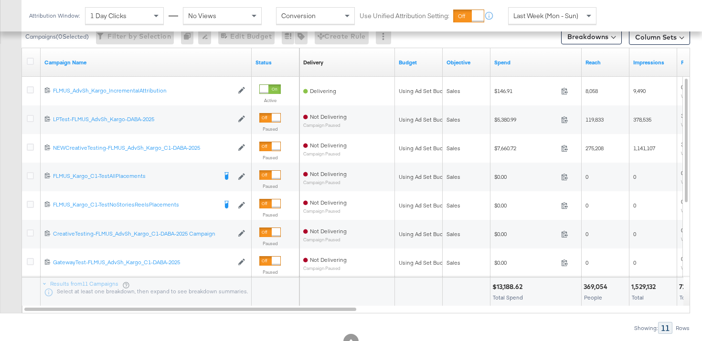
click at [148, 21] on div "1 Day Clicks" at bounding box center [124, 16] width 78 height 16
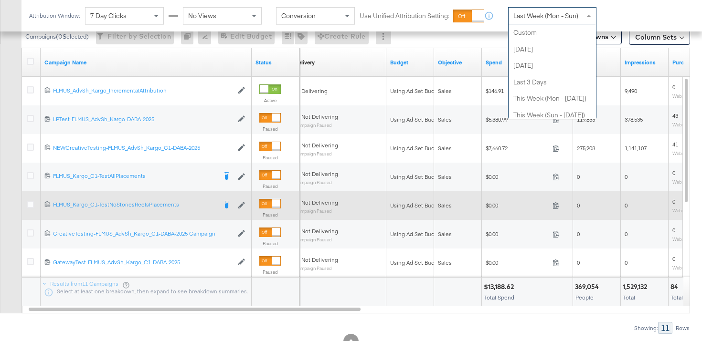
click at [575, 20] on span "Last Week (Mon - Sun)" at bounding box center [545, 15] width 65 height 9
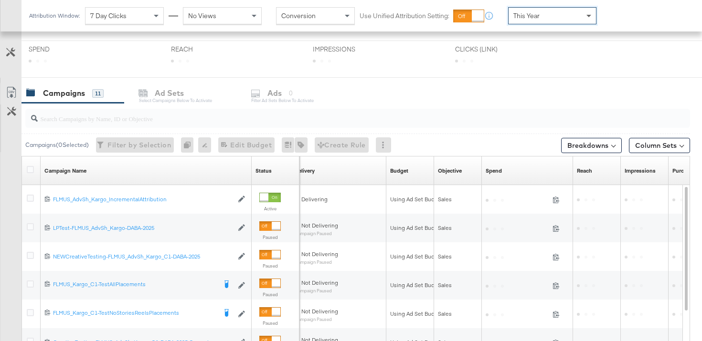
scroll to position [381, 0]
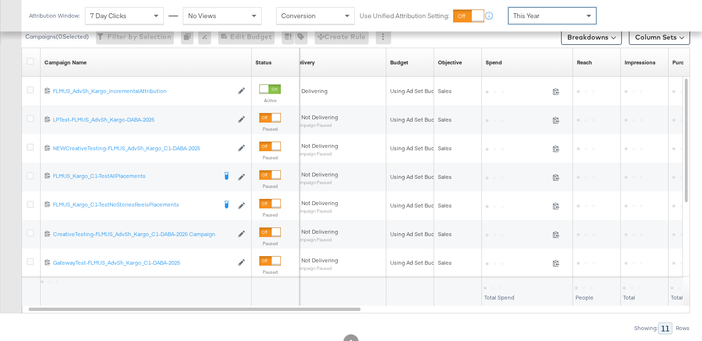
click at [585, 20] on span at bounding box center [590, 16] width 12 height 16
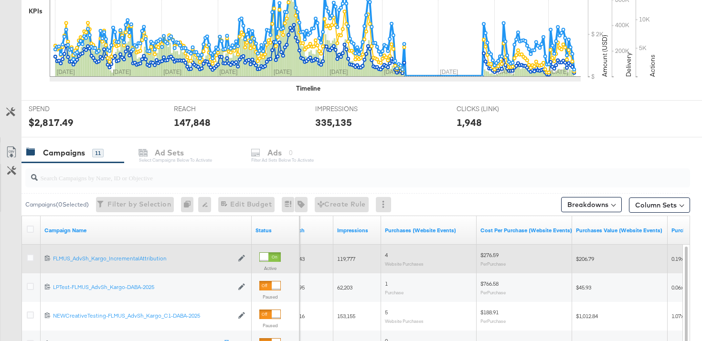
scroll to position [0, 0]
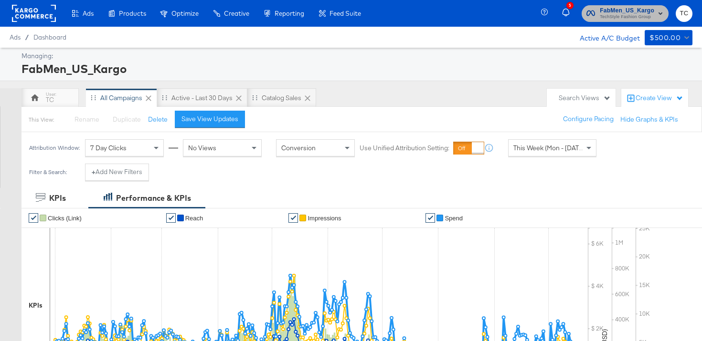
click at [611, 21] on button "FabMen_US_Kargo TechStyle Fashion Group" at bounding box center [625, 13] width 87 height 17
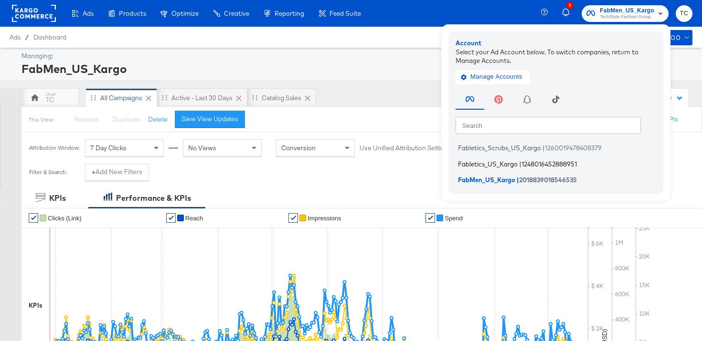
click at [501, 160] on span "Fabletics_US_Kargo" at bounding box center [488, 164] width 60 height 8
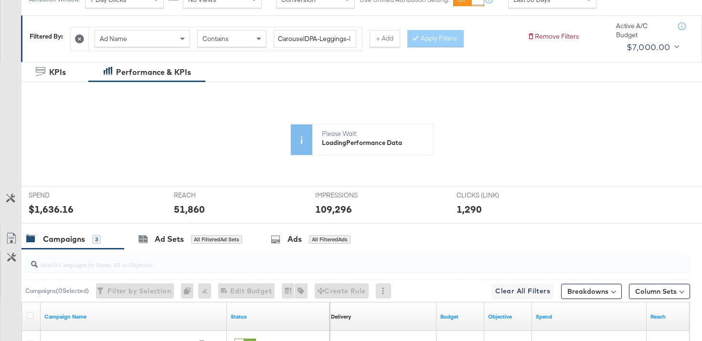
scroll to position [6, 0]
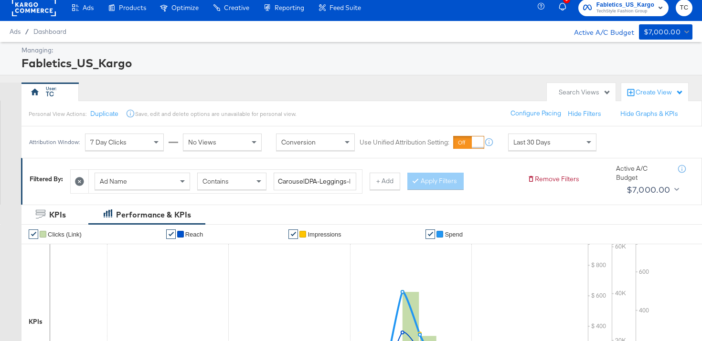
click at [81, 180] on icon at bounding box center [79, 181] width 9 height 9
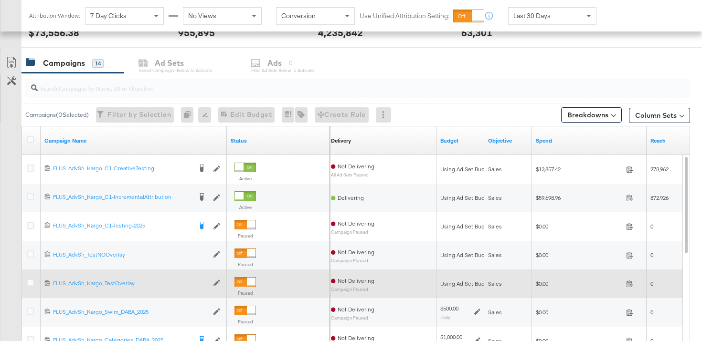
scroll to position [466, 0]
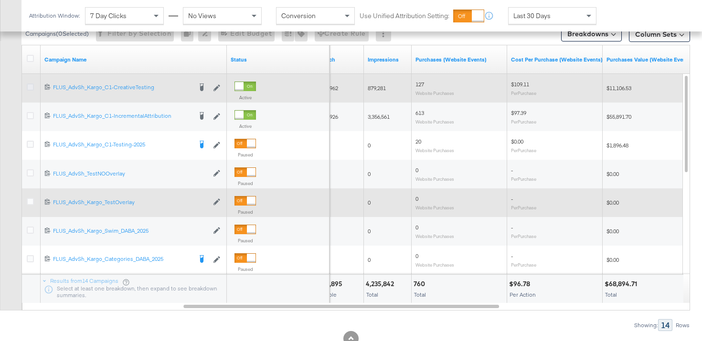
click at [31, 87] on icon at bounding box center [30, 87] width 7 height 7
click at [0, 0] on input "checkbox" at bounding box center [0, 0] width 0 height 0
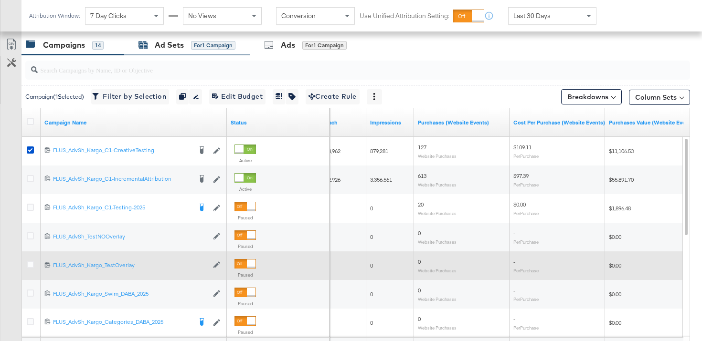
click at [164, 41] on div "Ad Sets" at bounding box center [169, 45] width 29 height 11
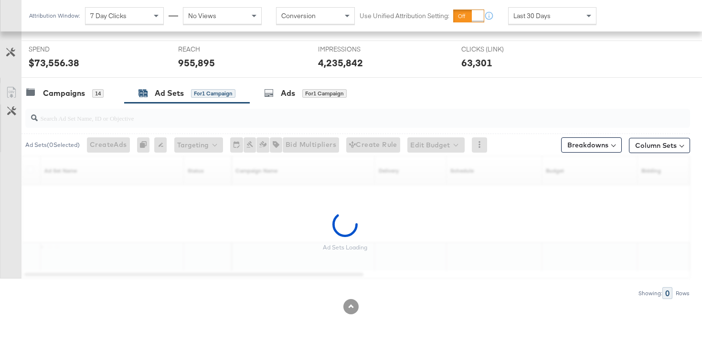
scroll to position [326, 0]
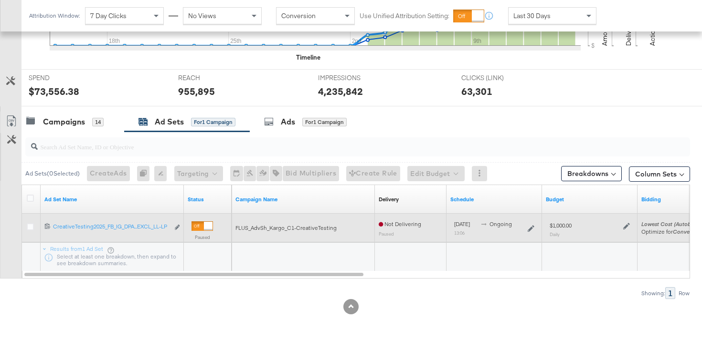
click at [34, 229] on div at bounding box center [32, 228] width 10 height 10
click at [27, 228] on icon at bounding box center [30, 226] width 7 height 7
click at [0, 0] on input "checkbox" at bounding box center [0, 0] width 0 height 0
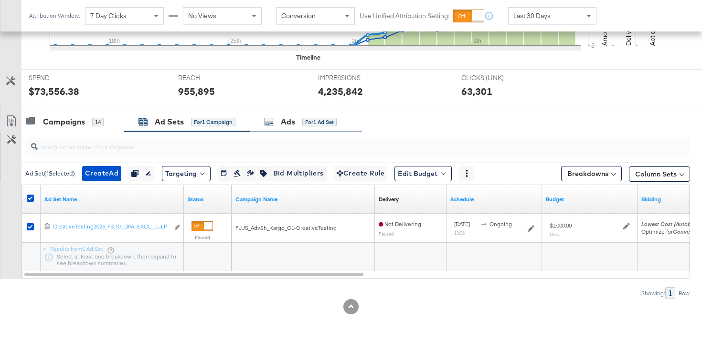
click at [304, 112] on div "Ads for 1 Ad Set" at bounding box center [306, 122] width 112 height 21
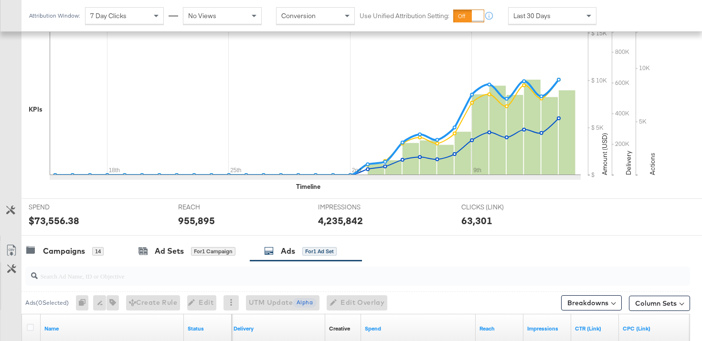
scroll to position [100, 0]
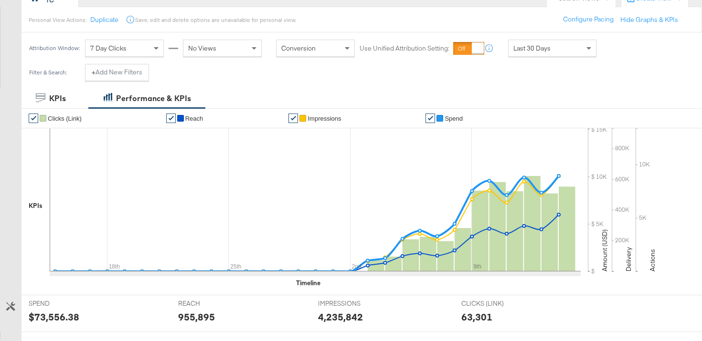
click at [579, 46] on div "Last 30 Days" at bounding box center [552, 48] width 87 height 16
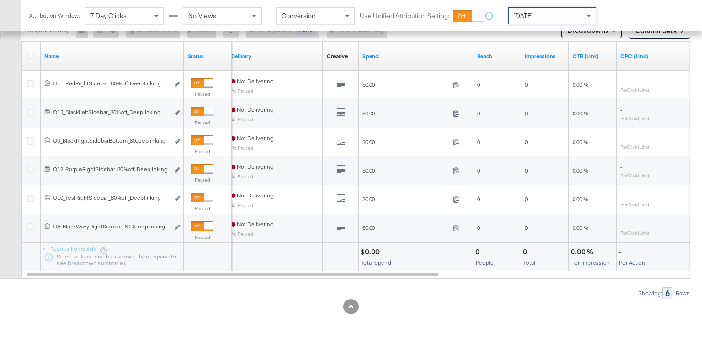
scroll to position [307, 0]
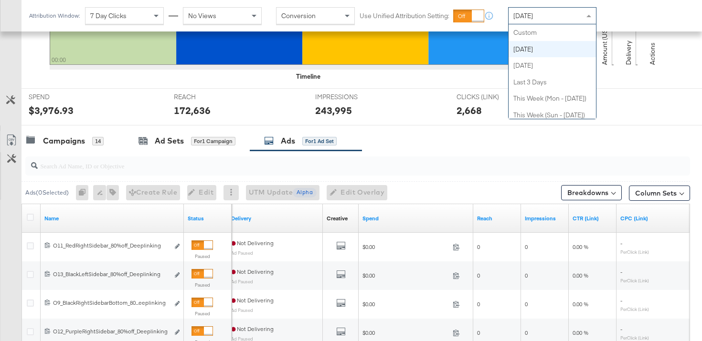
click at [562, 17] on div "Today" at bounding box center [552, 16] width 87 height 16
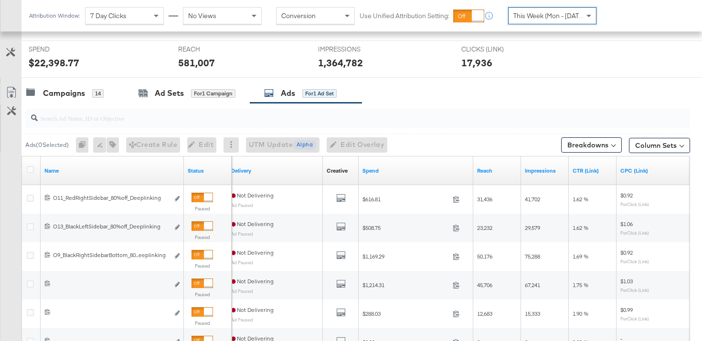
scroll to position [355, 0]
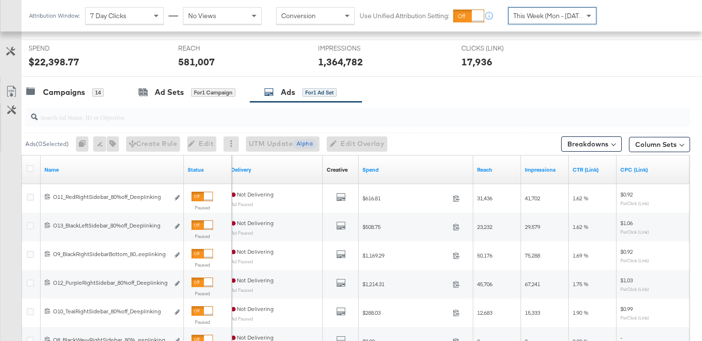
click at [170, 92] on div "Ad Sets" at bounding box center [169, 92] width 29 height 11
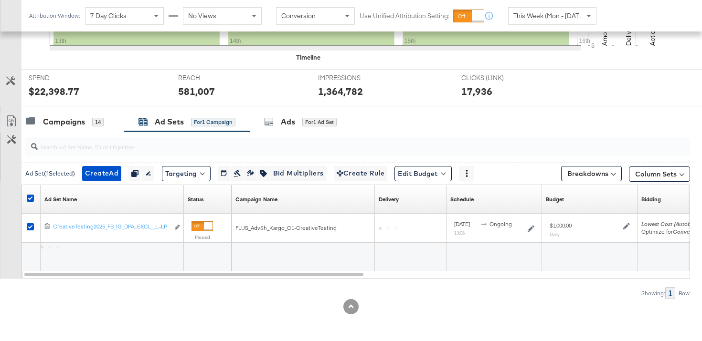
scroll to position [326, 0]
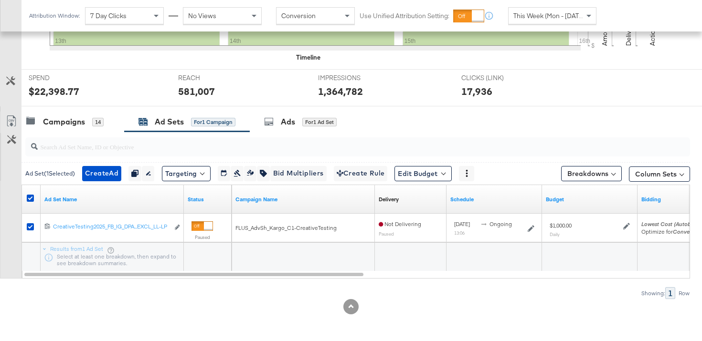
click at [71, 132] on div at bounding box center [355, 147] width 669 height 31
click at [71, 125] on div "Campaigns" at bounding box center [64, 122] width 42 height 11
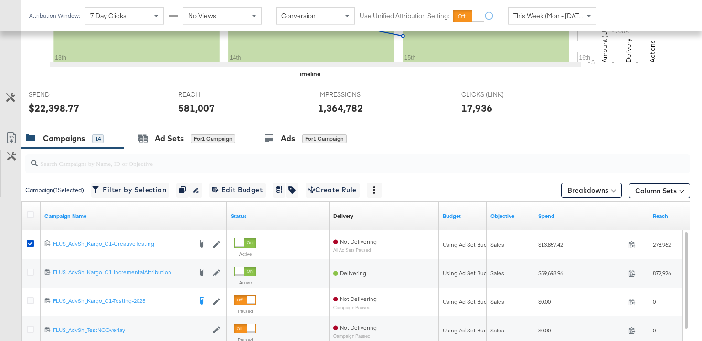
scroll to position [0, 0]
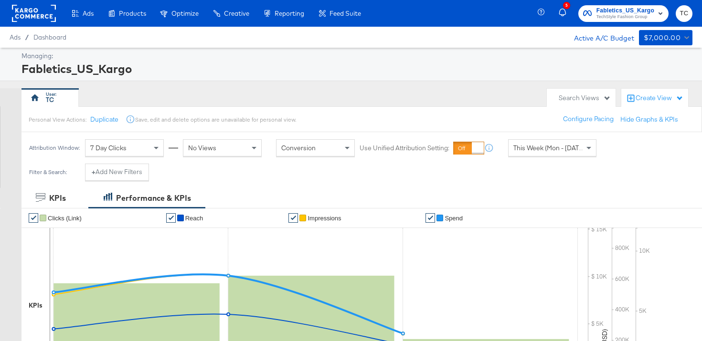
click at [608, 15] on span "TechStyle Fashion Group" at bounding box center [625, 17] width 58 height 8
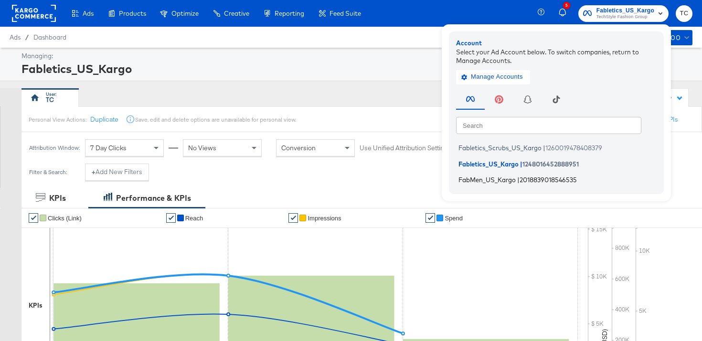
click at [505, 181] on span "FabMen_US_Kargo" at bounding box center [486, 180] width 57 height 8
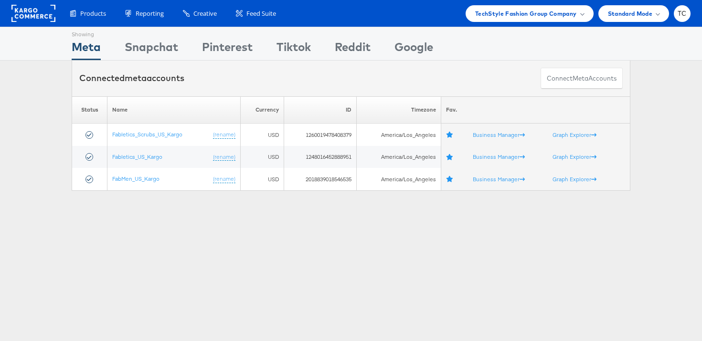
click at [185, 223] on div "Showing Meta Showing [GEOGRAPHIC_DATA] Showing Pinterest Showing Tiktok Showing…" at bounding box center [351, 266] width 702 height 478
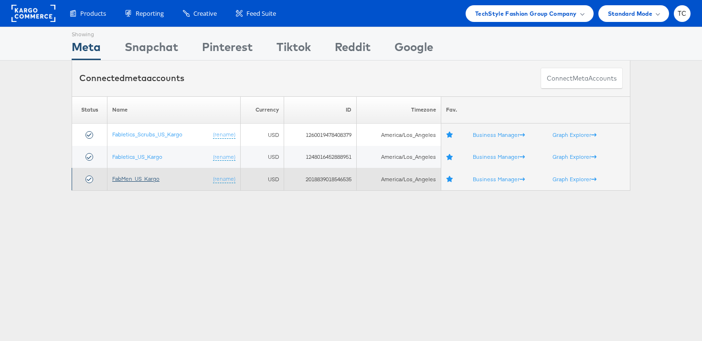
click at [145, 181] on link "FabMen_US_Kargo" at bounding box center [135, 178] width 47 height 7
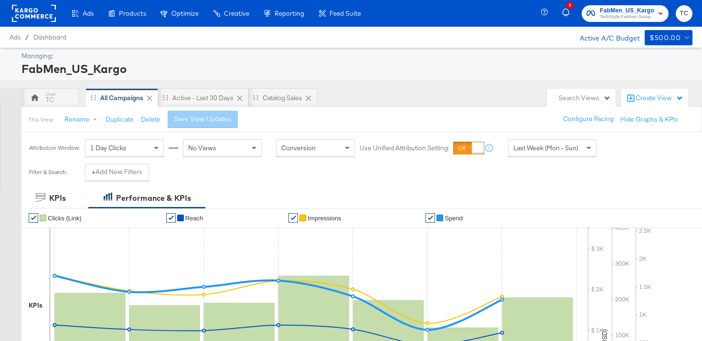
click at [123, 152] on span "1 Day Clicks" at bounding box center [108, 148] width 36 height 9
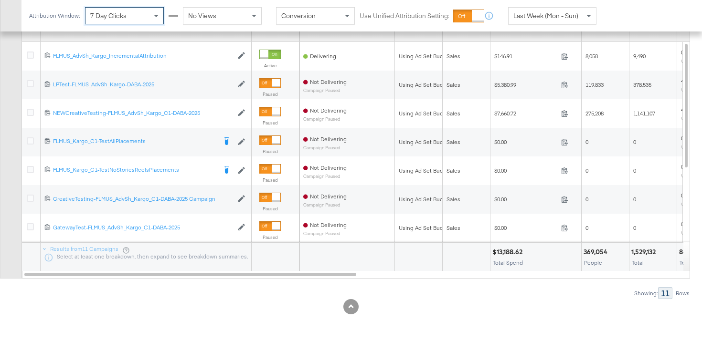
scroll to position [469, 0]
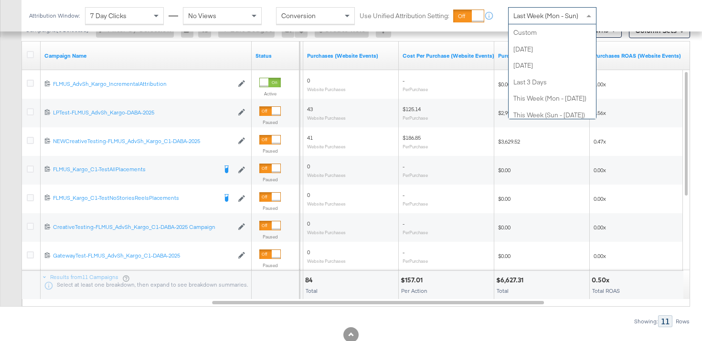
click at [565, 12] on span "Last Week (Mon - Sun)" at bounding box center [545, 15] width 65 height 9
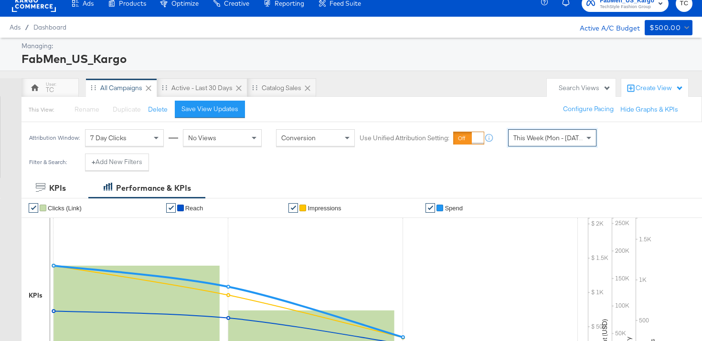
scroll to position [0, 0]
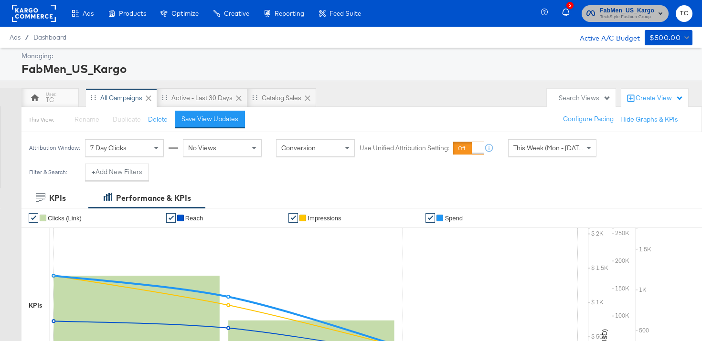
click at [621, 15] on span "TechStyle Fashion Group" at bounding box center [627, 17] width 54 height 8
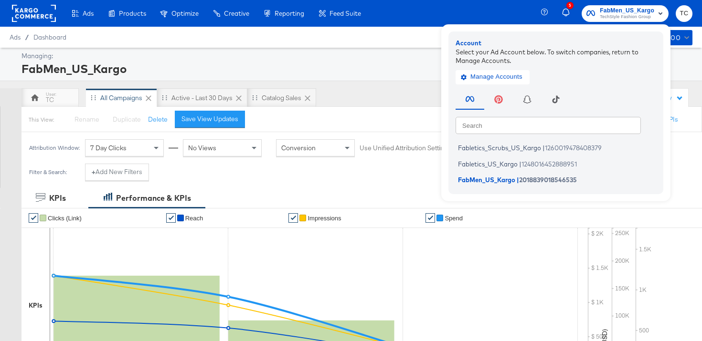
click at [364, 71] on div "FabMen_US_Kargo" at bounding box center [355, 69] width 669 height 16
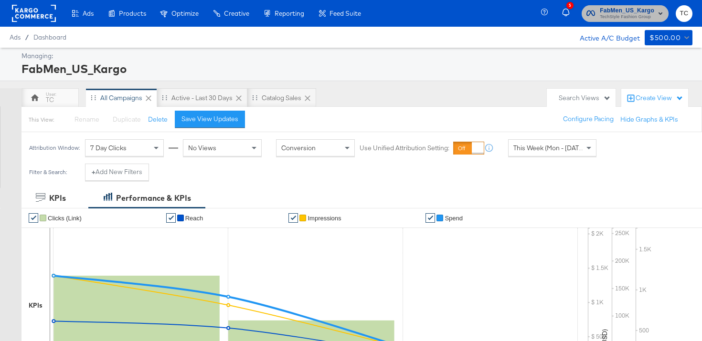
click at [638, 13] on span "TechStyle Fashion Group" at bounding box center [627, 17] width 54 height 8
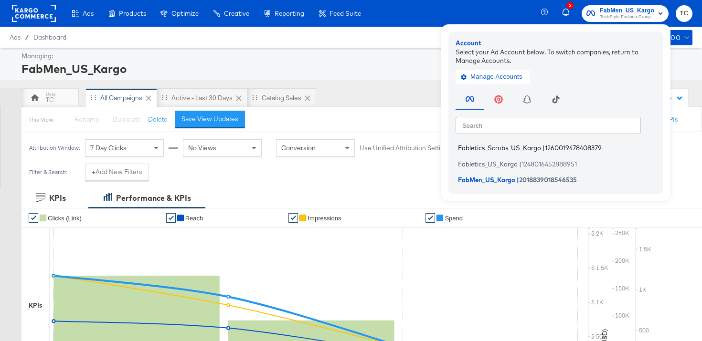
click at [528, 148] on span "Fabletics_Scrubs_US_Kargo" at bounding box center [499, 148] width 83 height 8
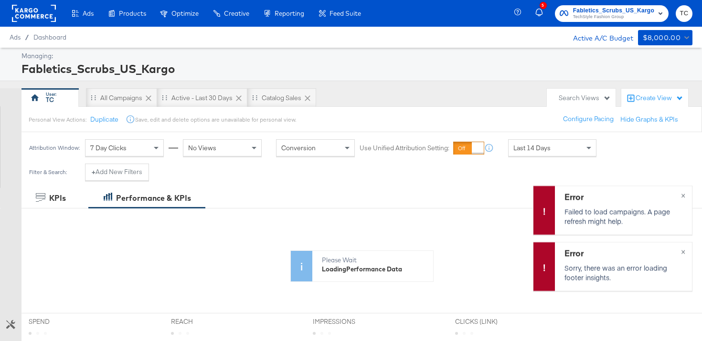
scroll to position [301, 0]
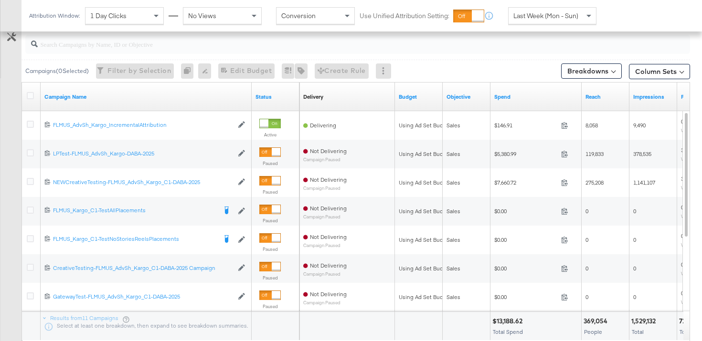
scroll to position [436, 0]
